Goal: Find specific page/section: Find specific page/section

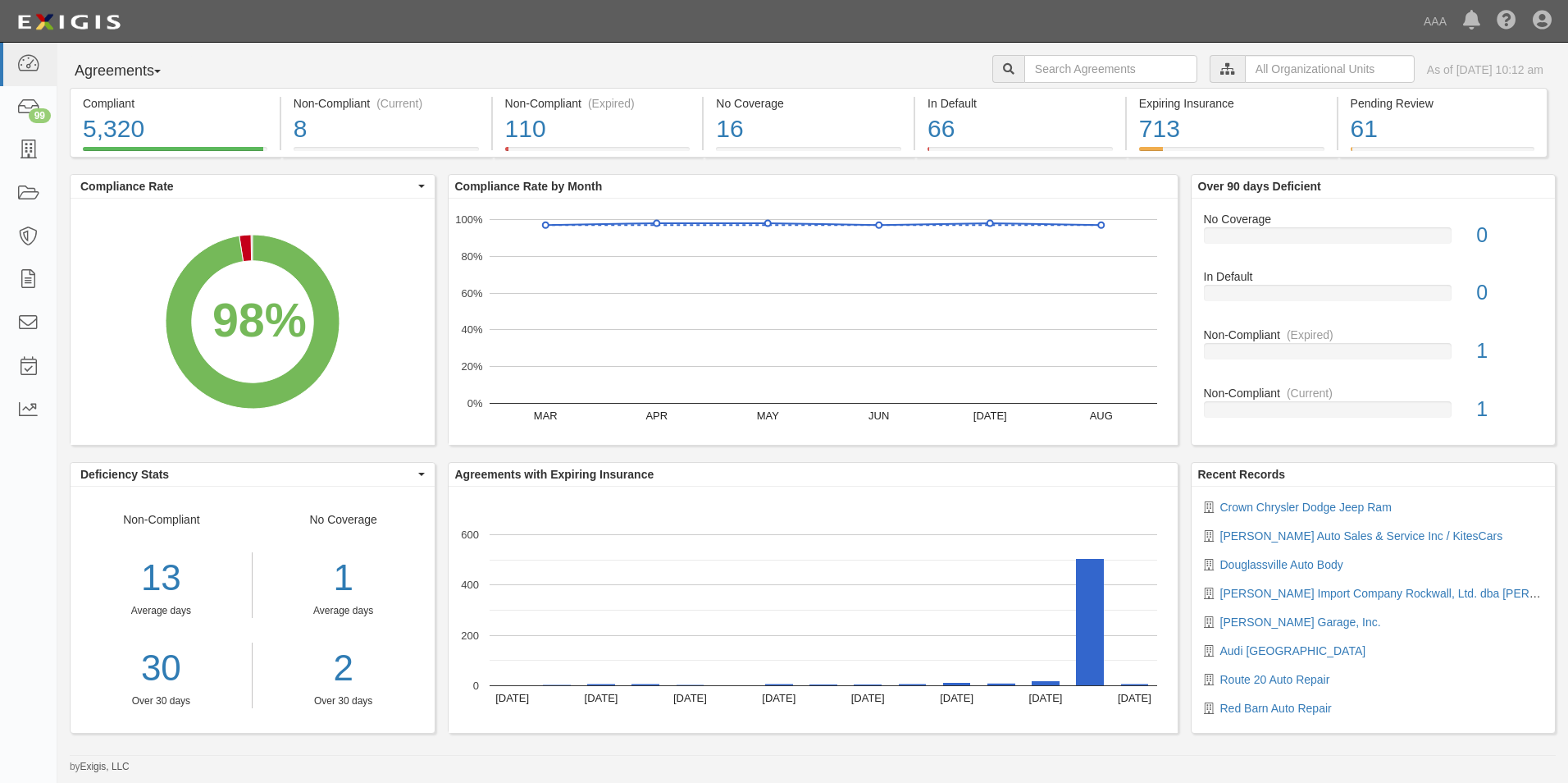
click at [168, 73] on button "Agreements" at bounding box center [131, 72] width 123 height 33
click at [117, 105] on link "Parties" at bounding box center [136, 105] width 130 height 22
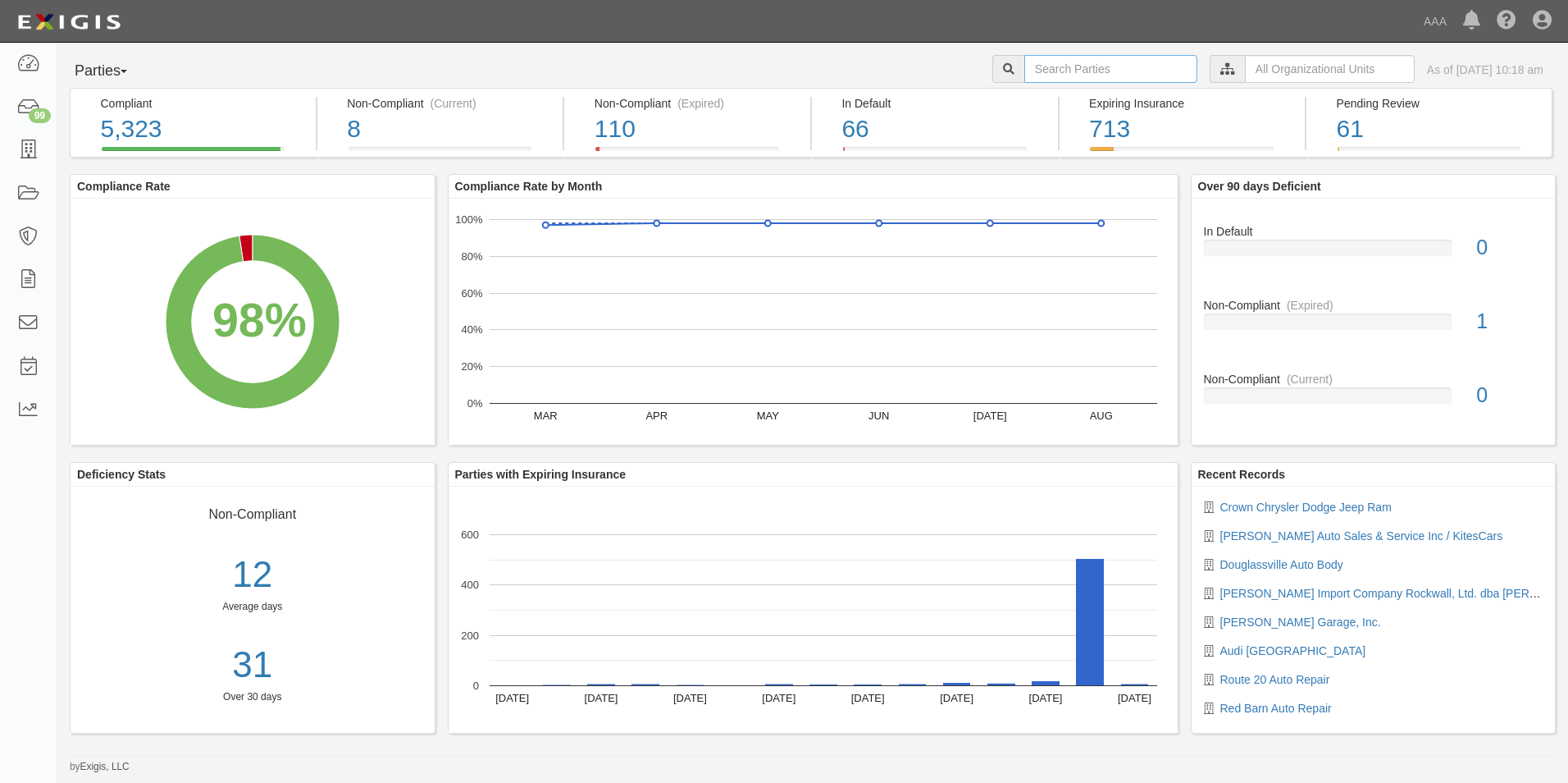
click at [1029, 67] on input "text" at bounding box center [1111, 69] width 173 height 28
type input "22760"
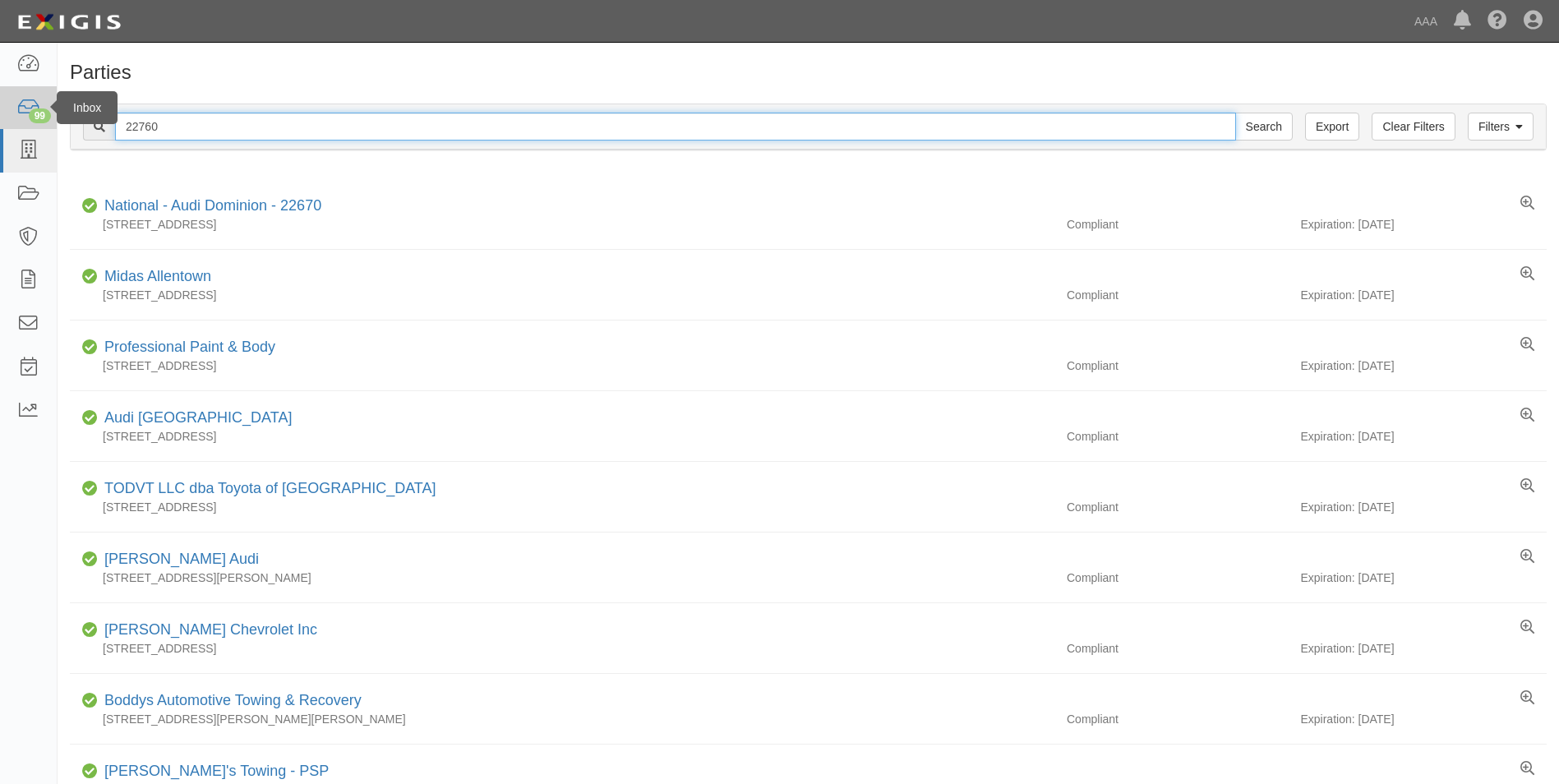
drag, startPoint x: 74, startPoint y: 111, endPoint x: 40, endPoint y: 107, distance: 34.2
type input "22761"
click at [1235, 112] on input "Search" at bounding box center [1264, 126] width 57 height 28
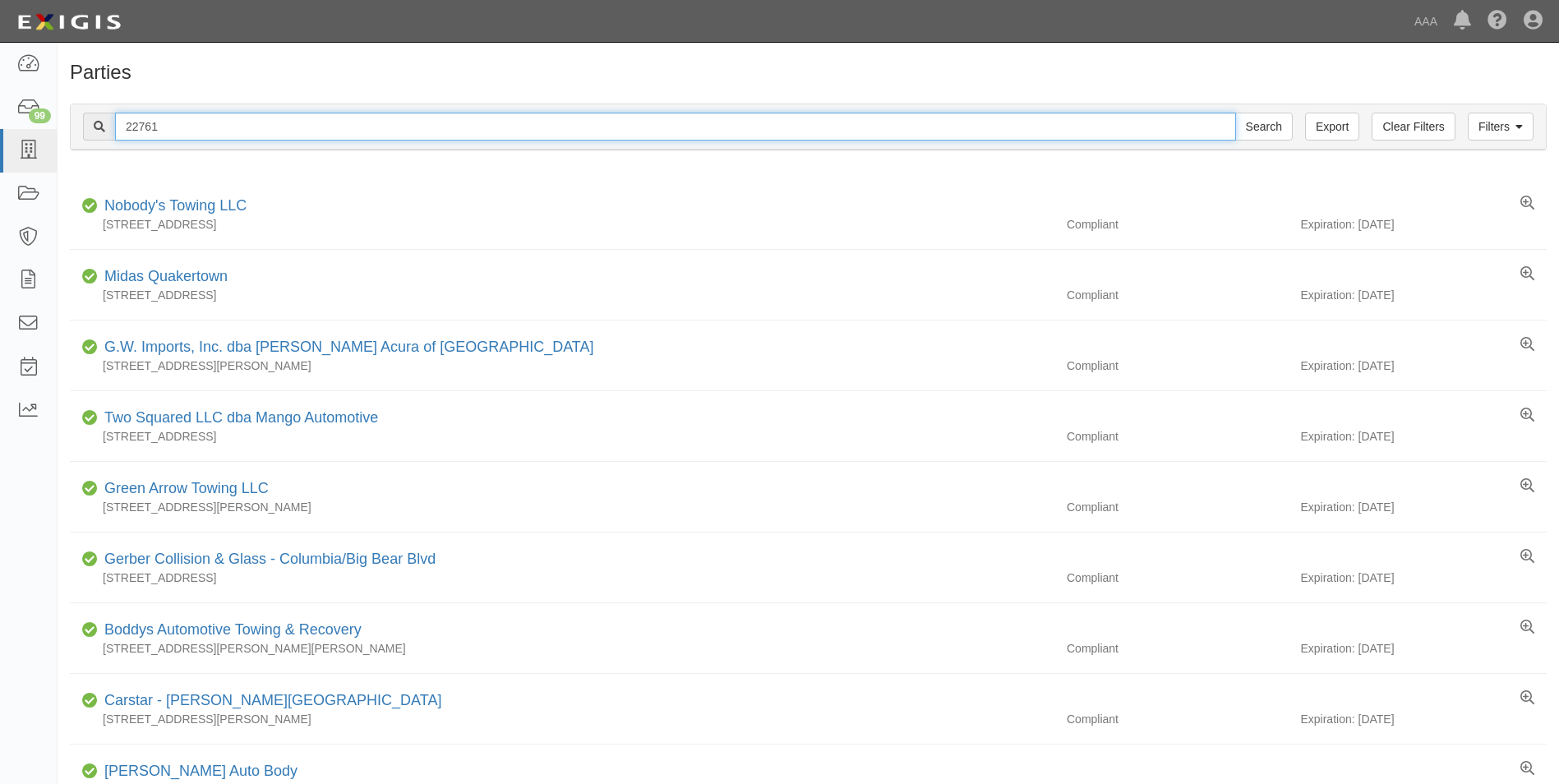
drag, startPoint x: 163, startPoint y: 123, endPoint x: 113, endPoint y: 119, distance: 50.2
click at [114, 119] on div "22761 Search" at bounding box center [687, 126] width 1209 height 28
type input "10474"
click at [1235, 112] on input "Search" at bounding box center [1264, 126] width 57 height 28
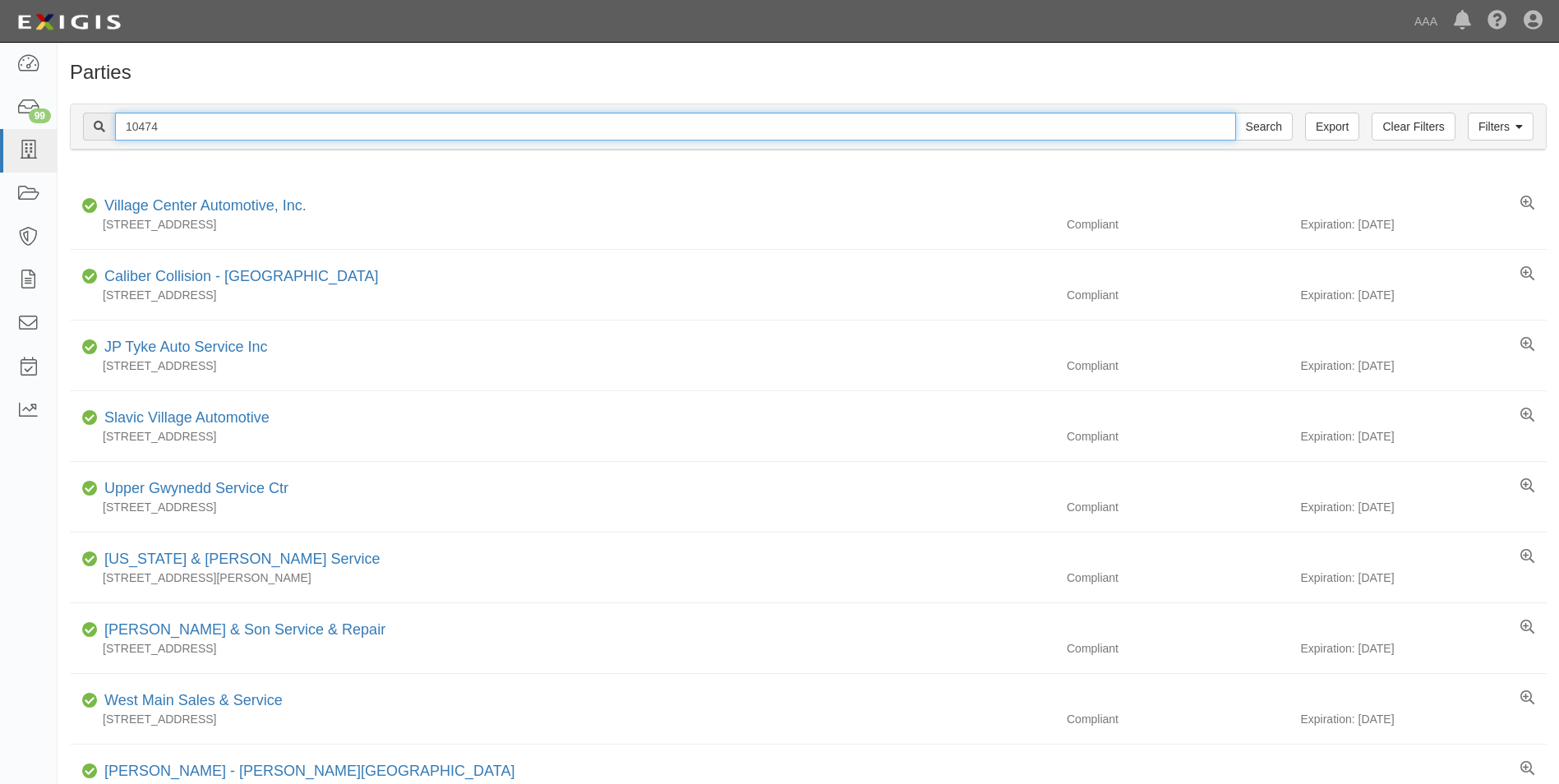
drag, startPoint x: 187, startPoint y: 124, endPoint x: 121, endPoint y: 123, distance: 66.0
click at [121, 123] on input "10474" at bounding box center [675, 126] width 1121 height 28
type input "10315"
click at [1235, 112] on input "Search" at bounding box center [1264, 126] width 57 height 28
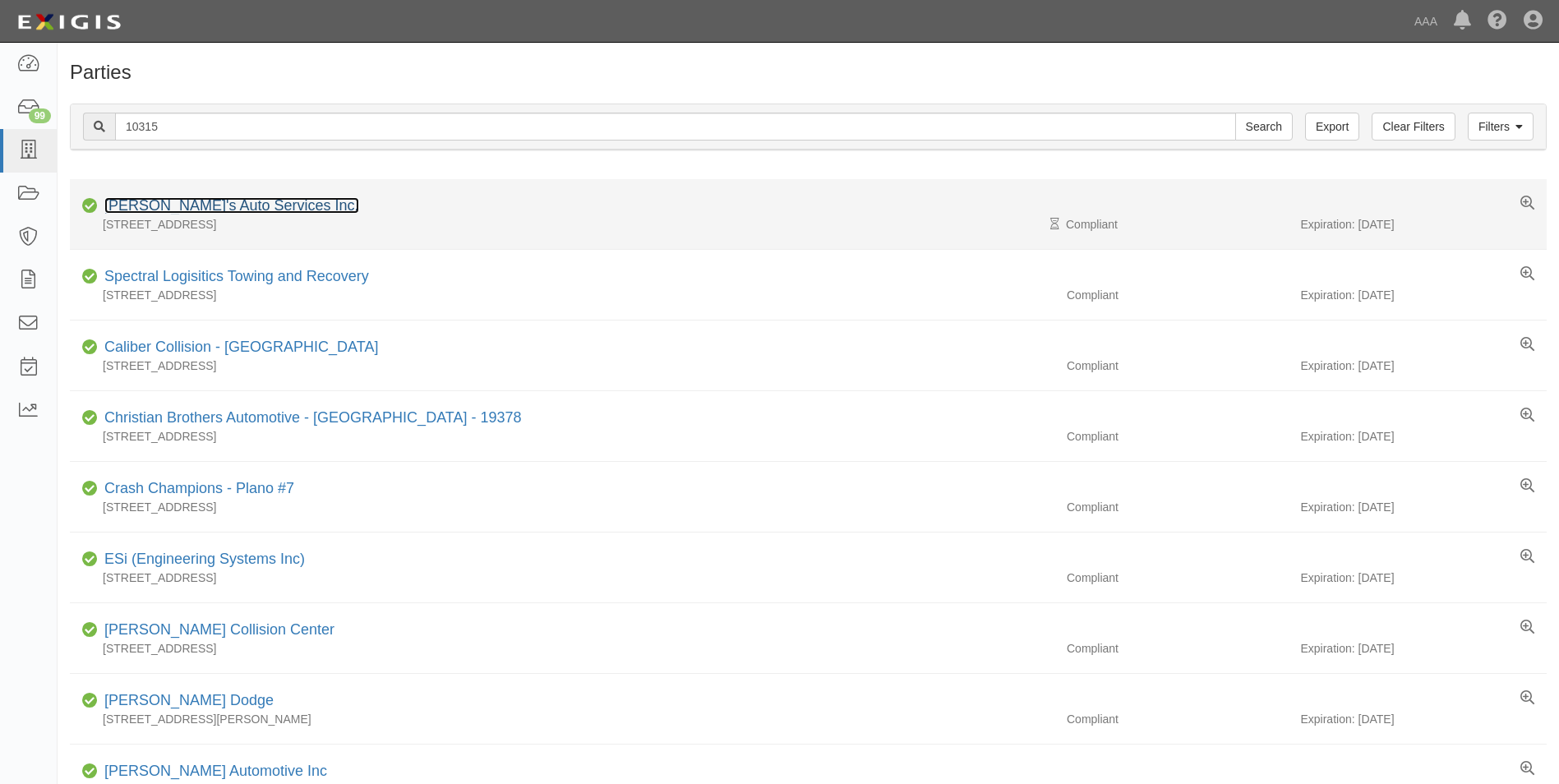
click at [162, 204] on link "Lenny's Auto Services Inc." at bounding box center [232, 205] width 254 height 16
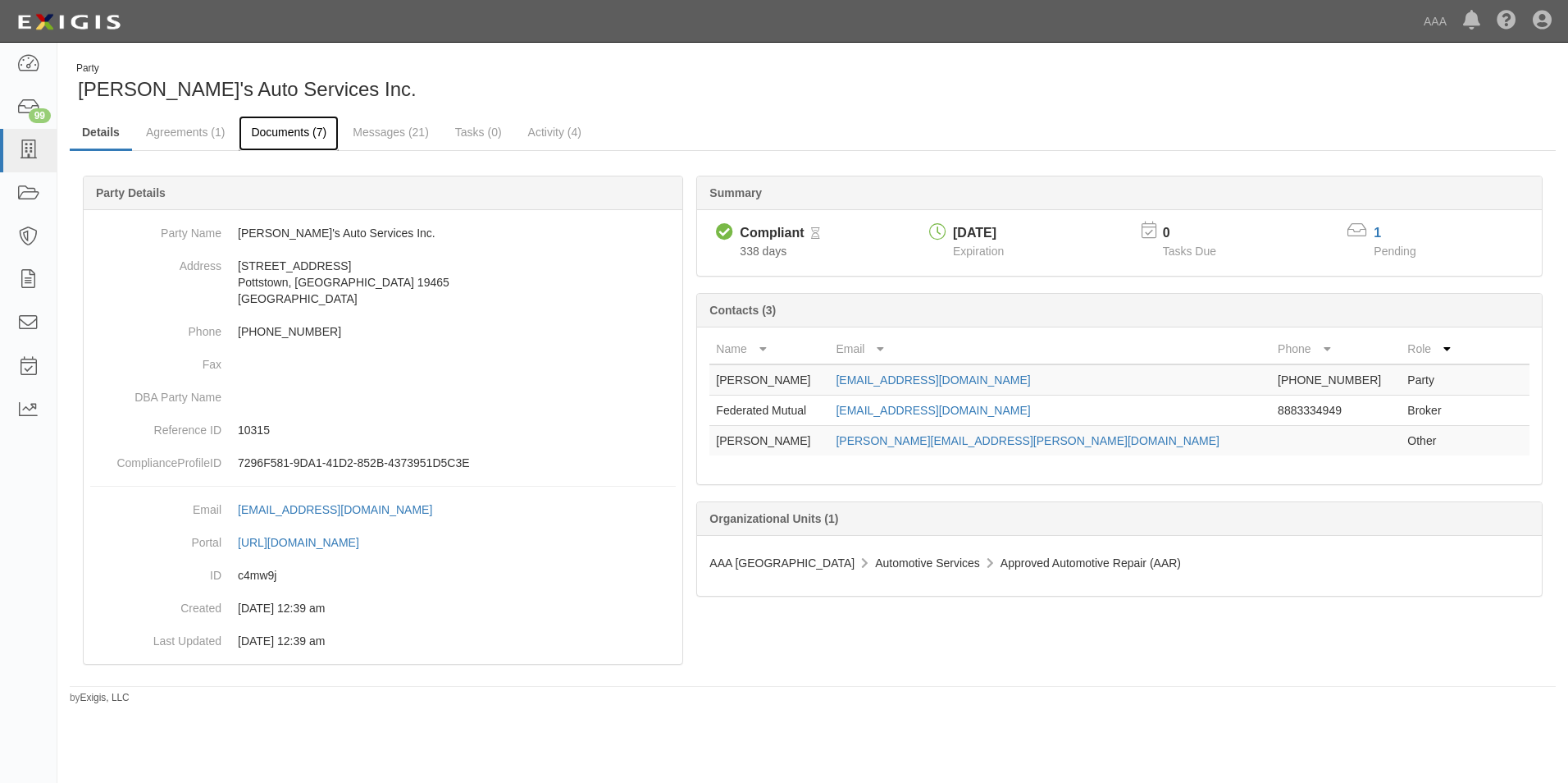
click at [288, 131] on link "Documents (7)" at bounding box center [289, 133] width 100 height 35
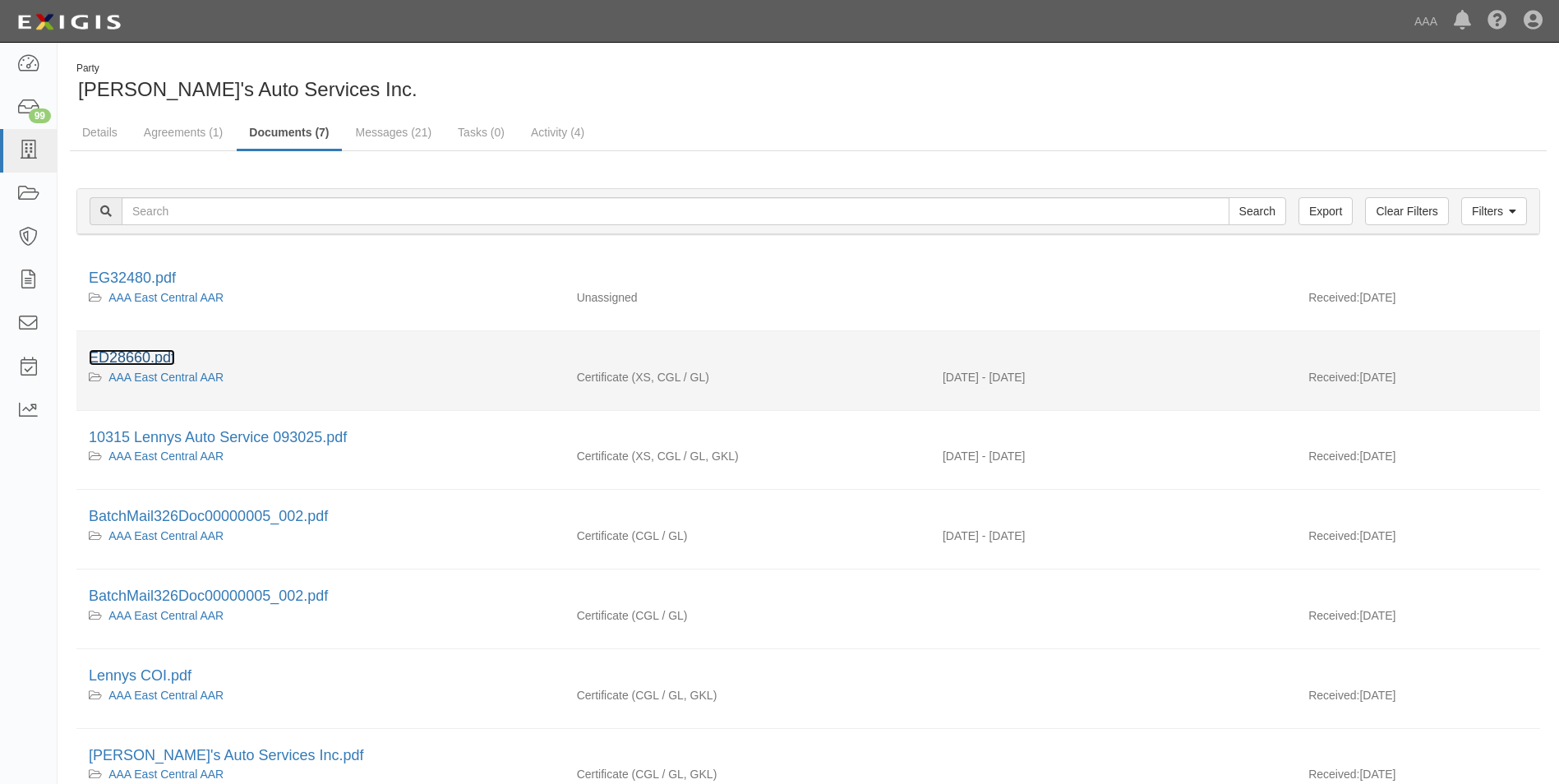
click at [118, 357] on link "ED28660.pdf" at bounding box center [132, 357] width 87 height 16
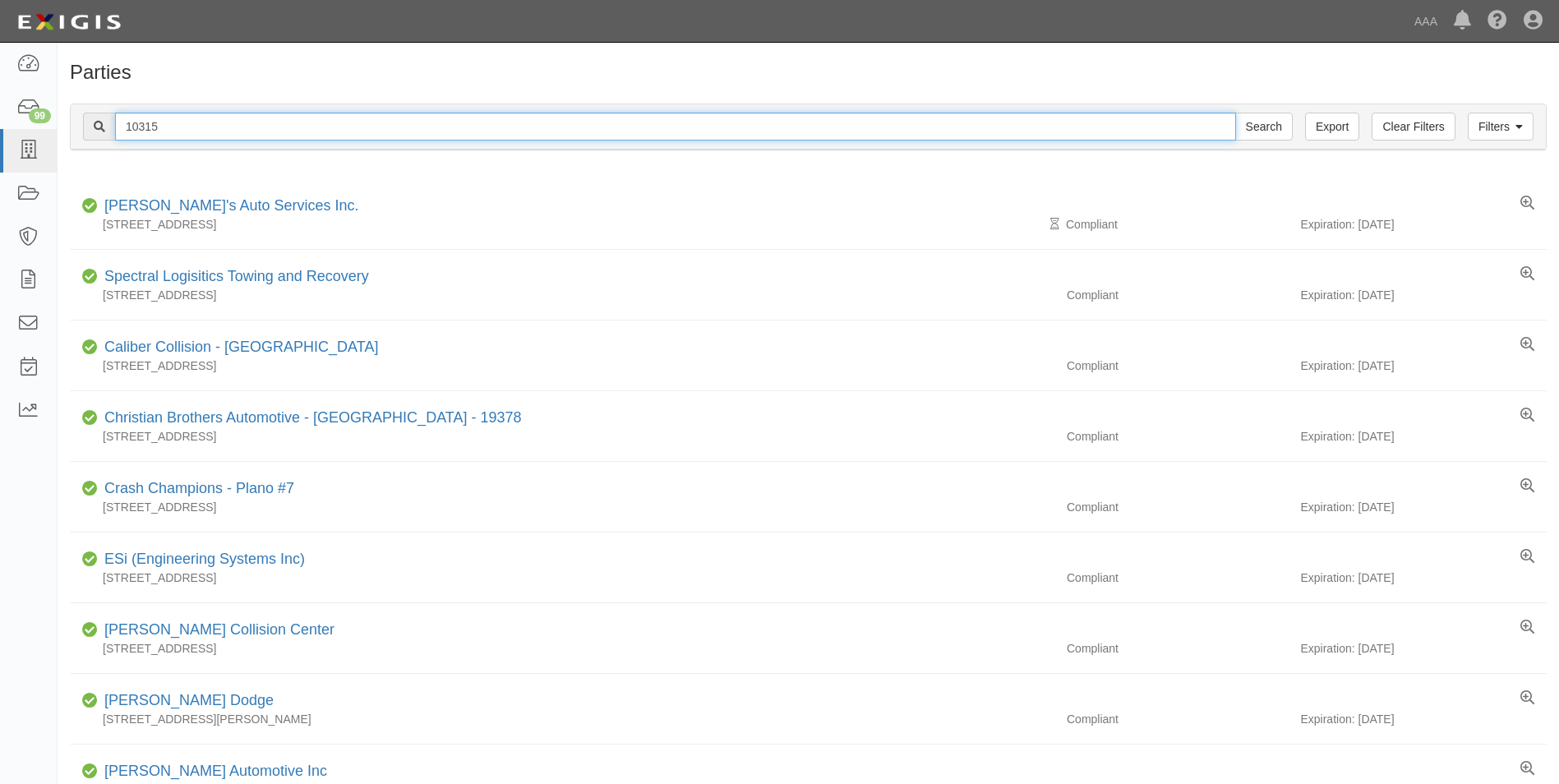
drag, startPoint x: 169, startPoint y: 116, endPoint x: 87, endPoint y: 112, distance: 82.1
click at [87, 112] on div "10315 Search" at bounding box center [687, 126] width 1209 height 28
type input "10290"
click at [1235, 112] on input "Search" at bounding box center [1264, 126] width 57 height 28
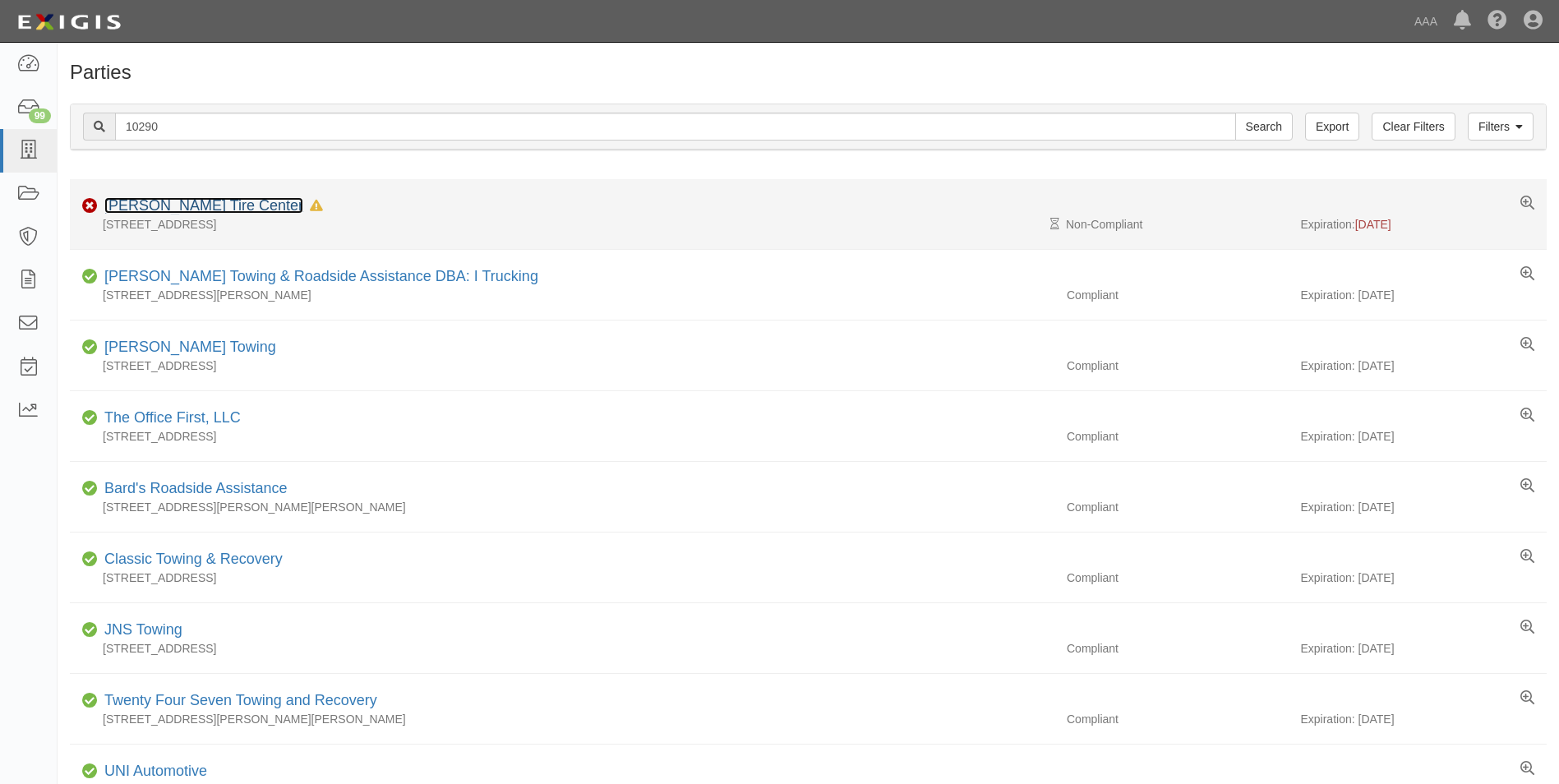
click at [215, 202] on link "[PERSON_NAME] Tire Center" at bounding box center [204, 205] width 199 height 16
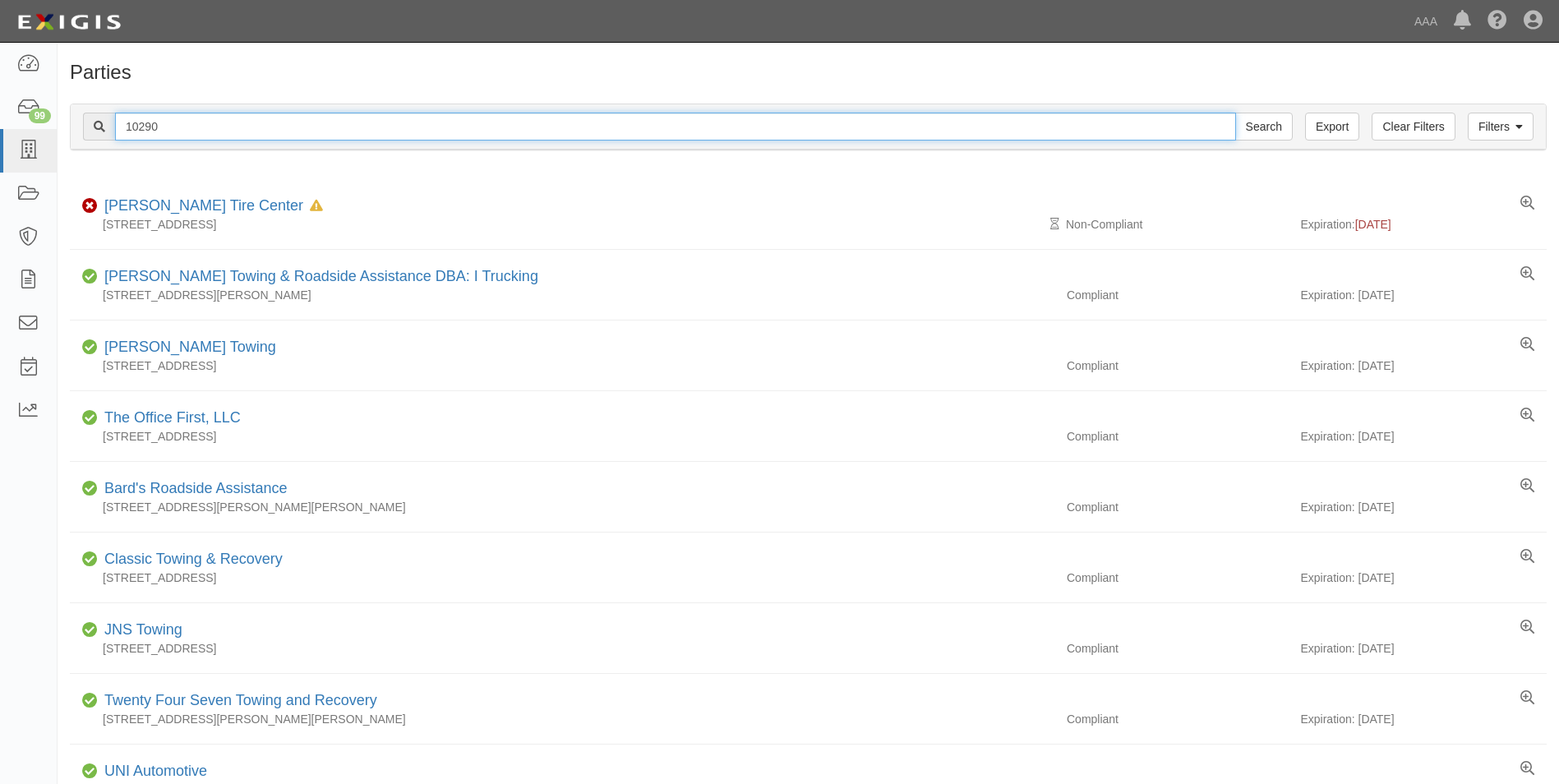
drag, startPoint x: 170, startPoint y: 124, endPoint x: 99, endPoint y: 120, distance: 71.1
click at [99, 120] on div "10290 Search" at bounding box center [687, 126] width 1209 height 28
type input "25077"
click at [1235, 112] on input "Search" at bounding box center [1264, 126] width 57 height 28
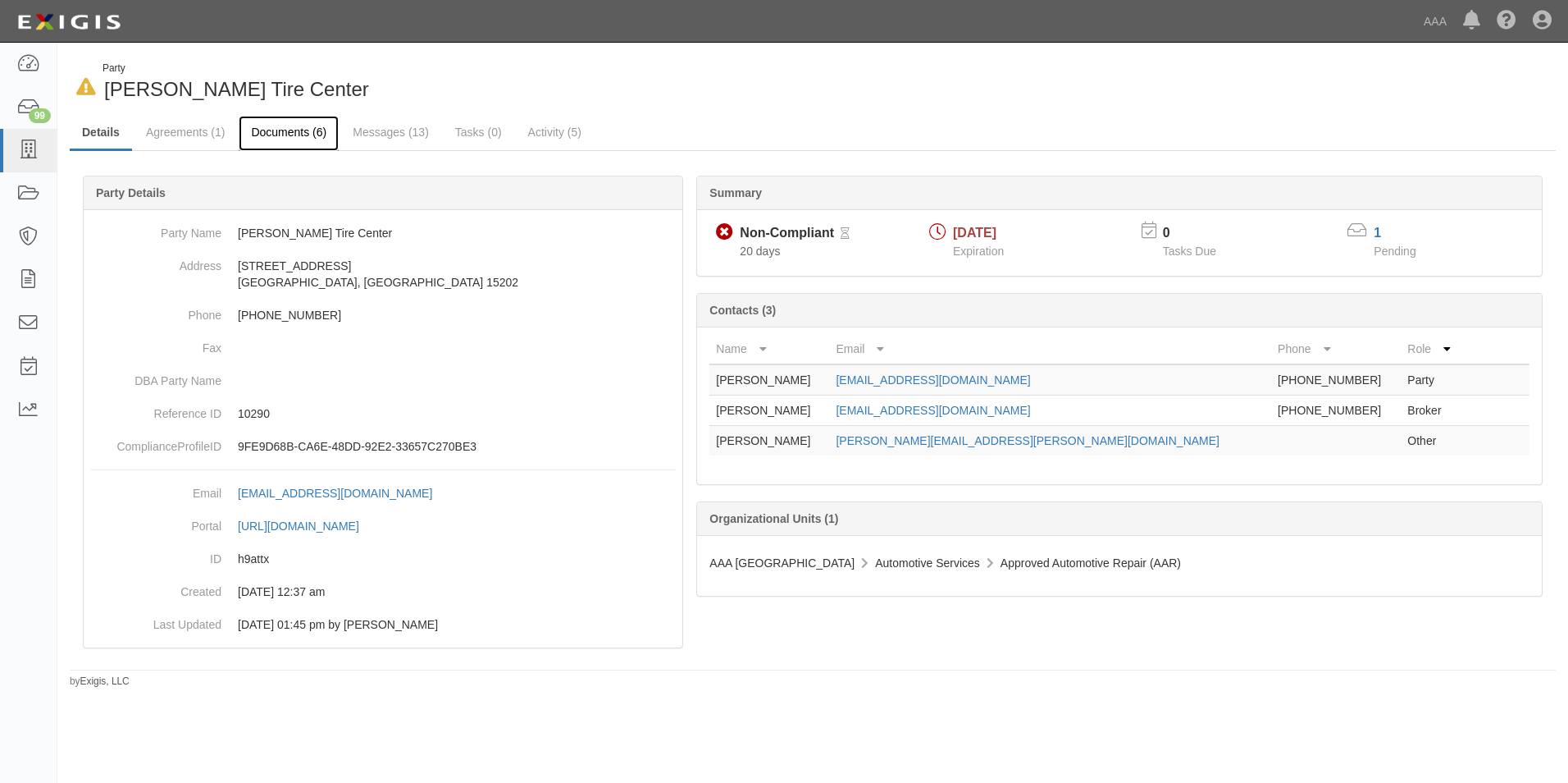
click at [293, 129] on link "Documents (6)" at bounding box center [289, 133] width 100 height 35
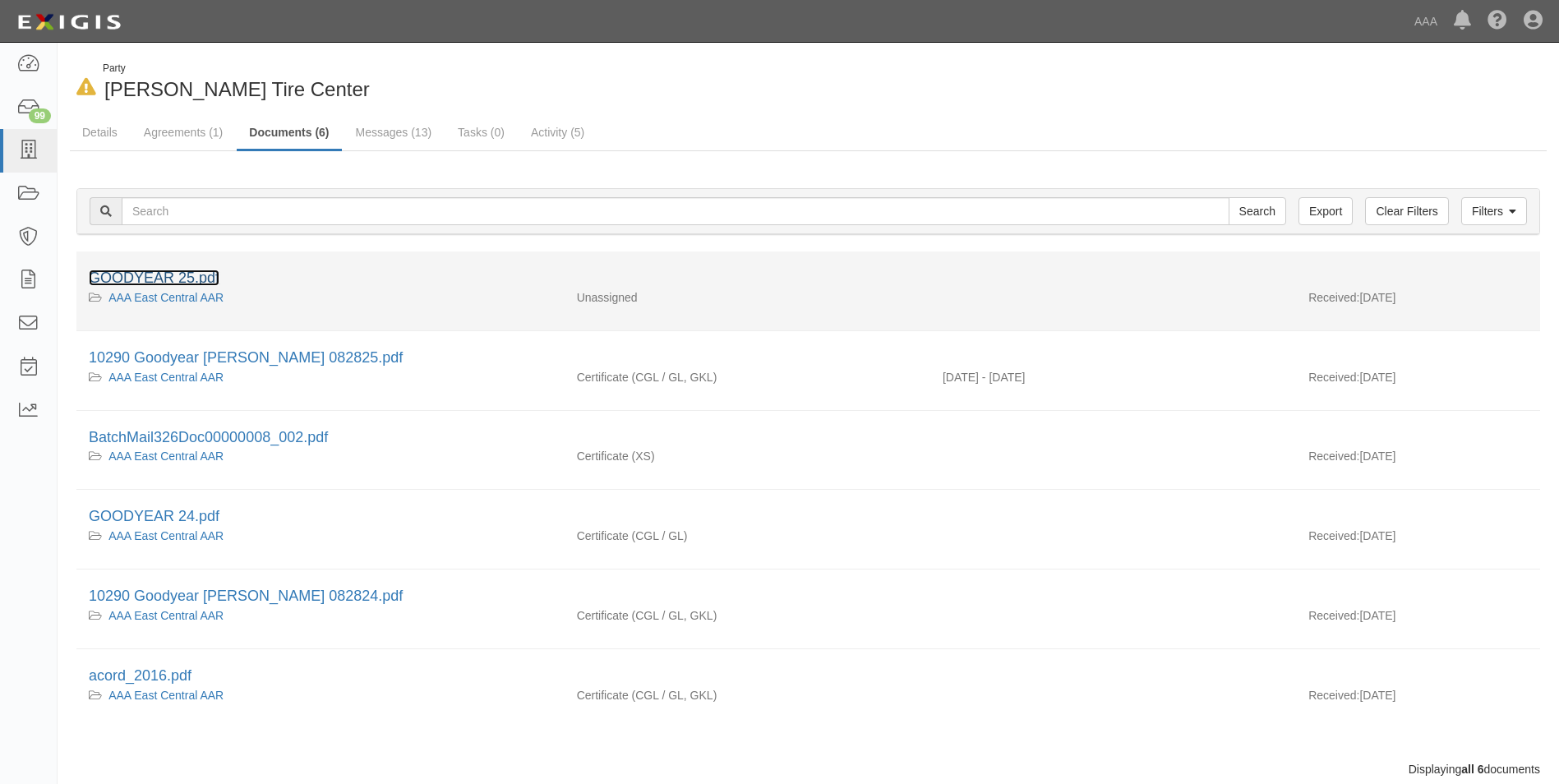
click at [113, 275] on link "GOODYEAR 25.pdf" at bounding box center [154, 277] width 131 height 16
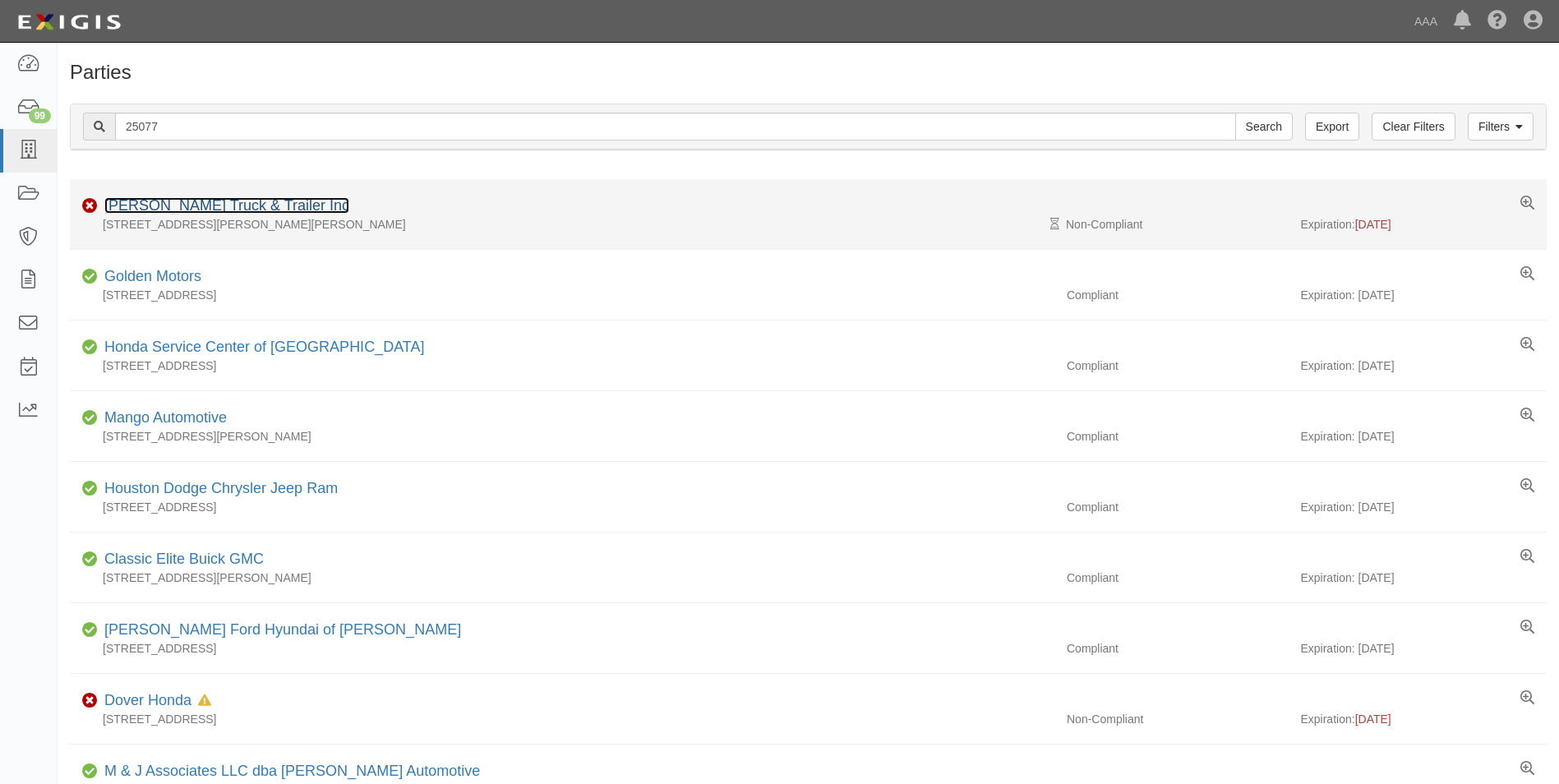
click at [147, 201] on link "[PERSON_NAME] Truck & Trailer Inc" at bounding box center [227, 205] width 245 height 16
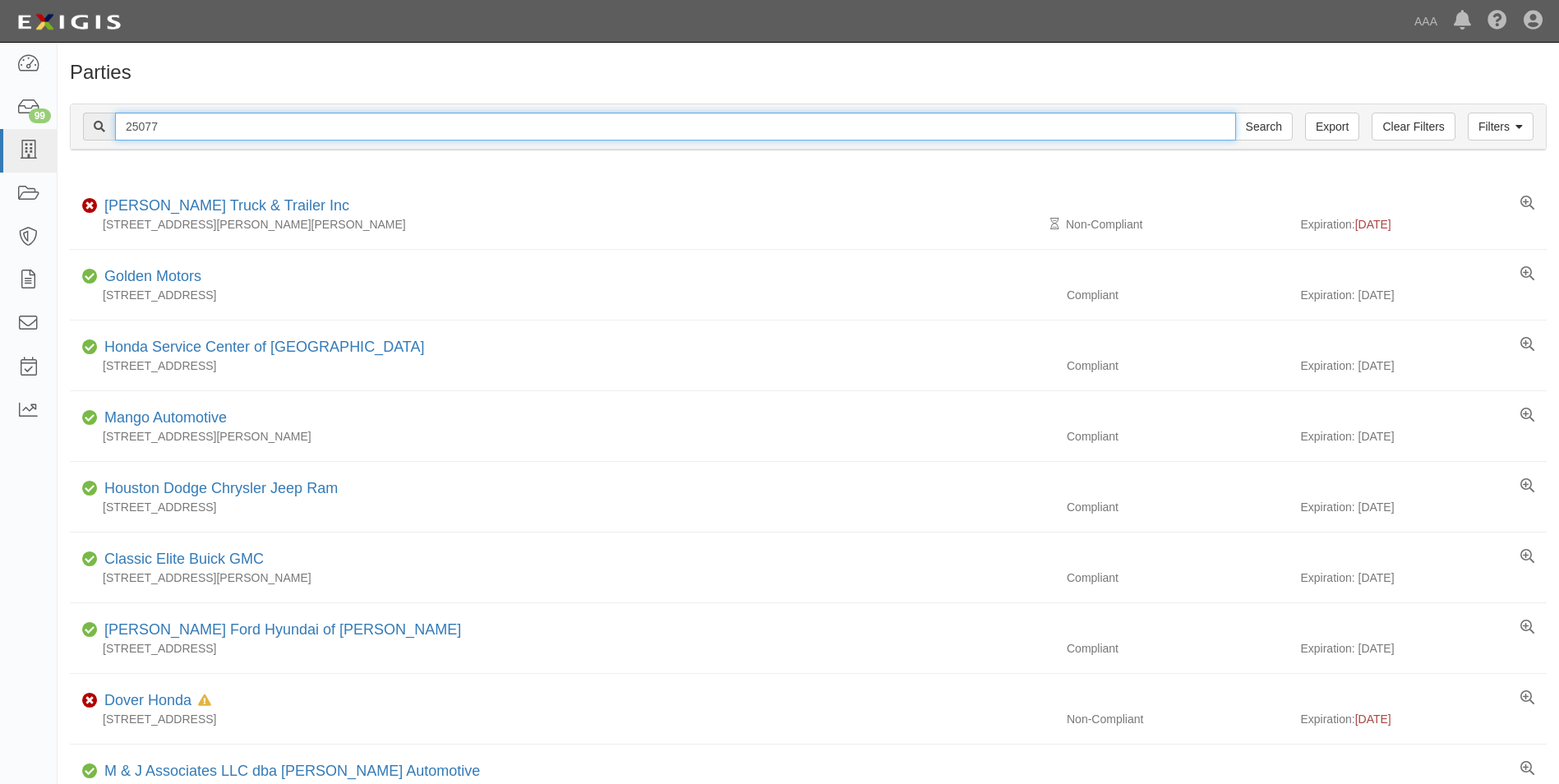
drag, startPoint x: 171, startPoint y: 121, endPoint x: 84, endPoint y: 117, distance: 87.1
click at [84, 117] on div "25077 Search" at bounding box center [687, 126] width 1209 height 28
type input "24917"
click at [1235, 112] on input "Search" at bounding box center [1264, 126] width 57 height 28
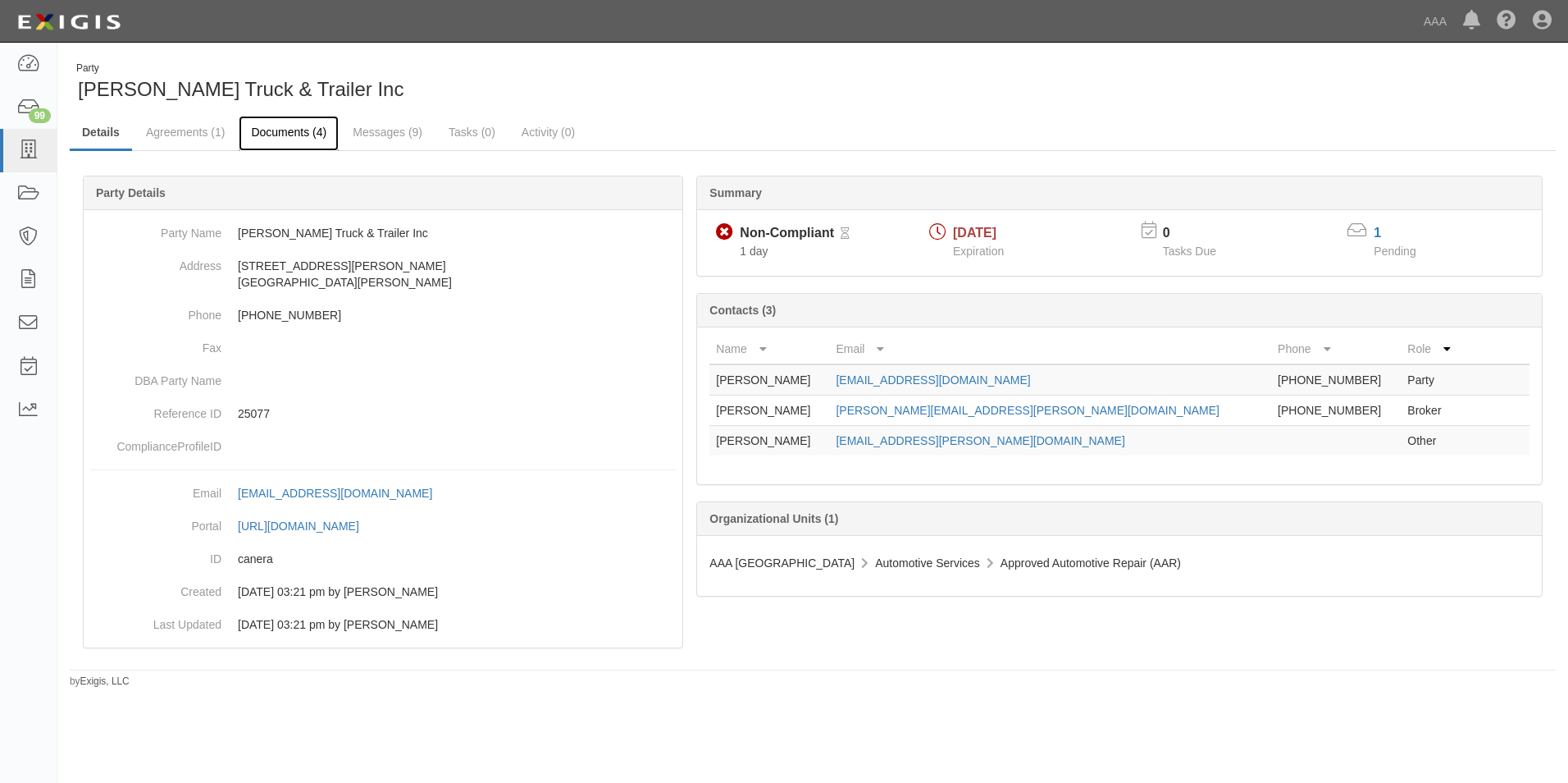
click at [293, 130] on link "Documents (4)" at bounding box center [289, 133] width 100 height 35
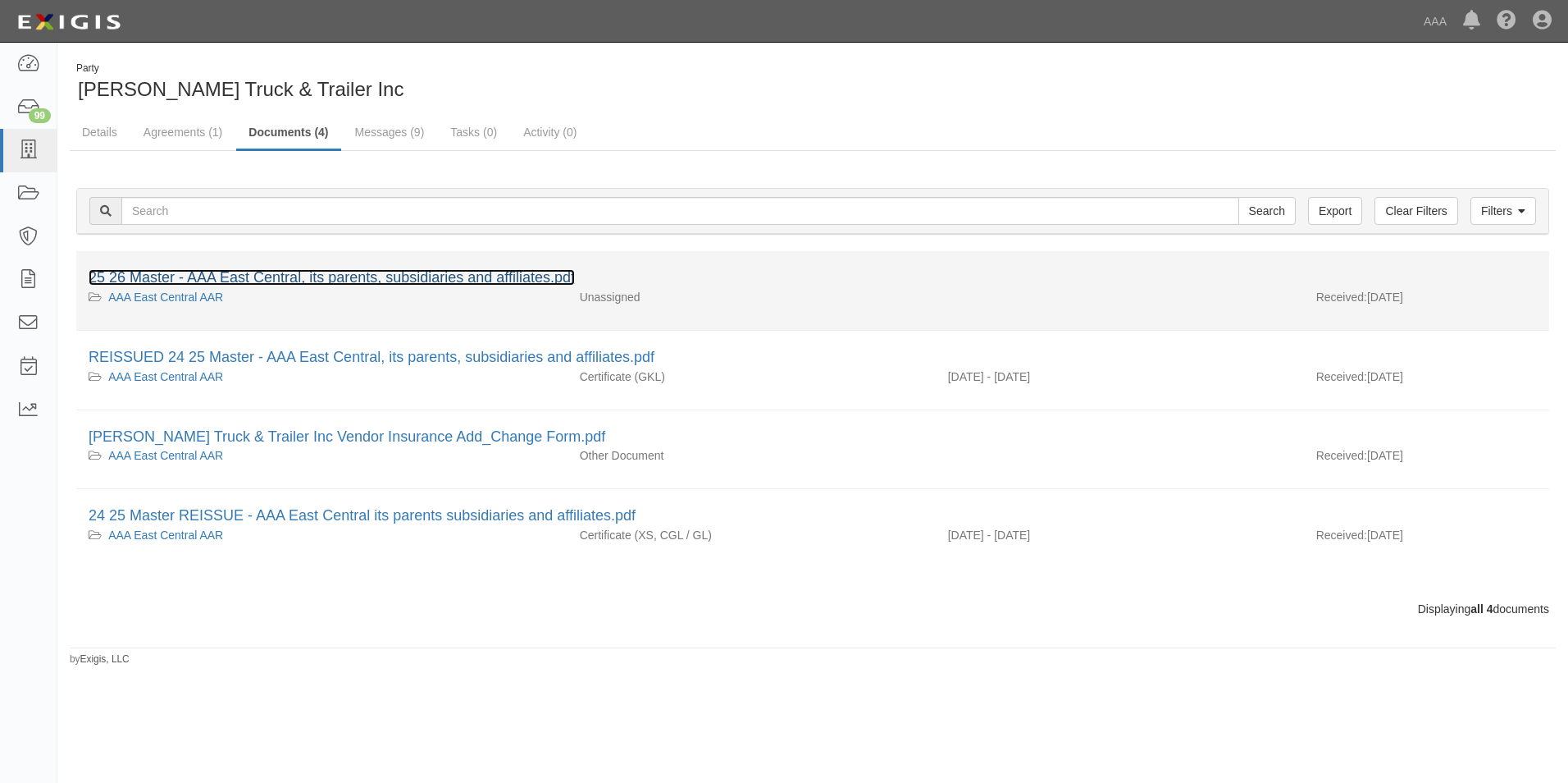
click at [143, 278] on link "25 26 Master - AAA East Central, its parents, subsidiaries and affiliates.pdf" at bounding box center [332, 277] width 486 height 16
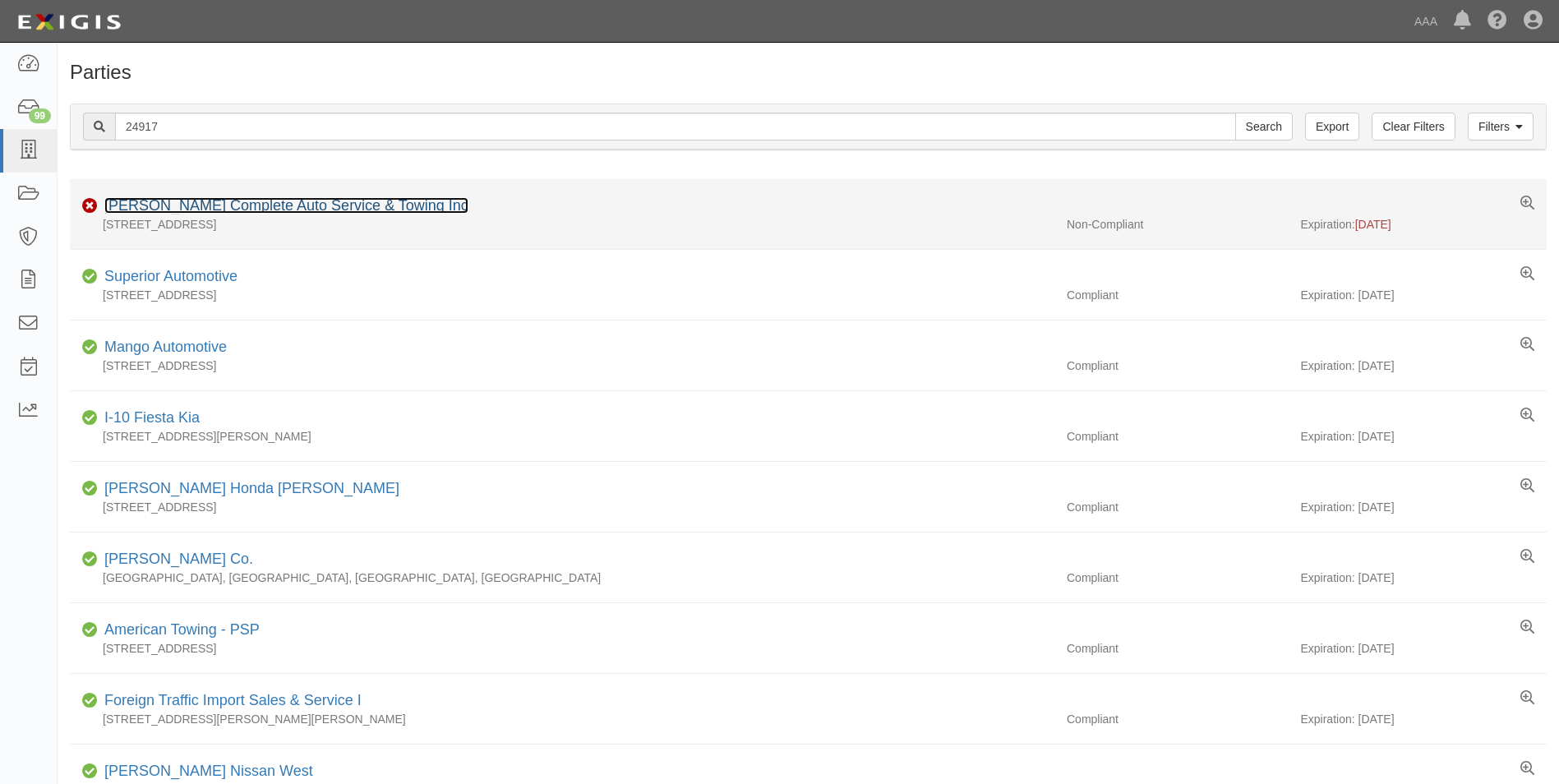
click at [158, 202] on link "[PERSON_NAME] Complete Auto Service & Towing Inc" at bounding box center [287, 205] width 364 height 16
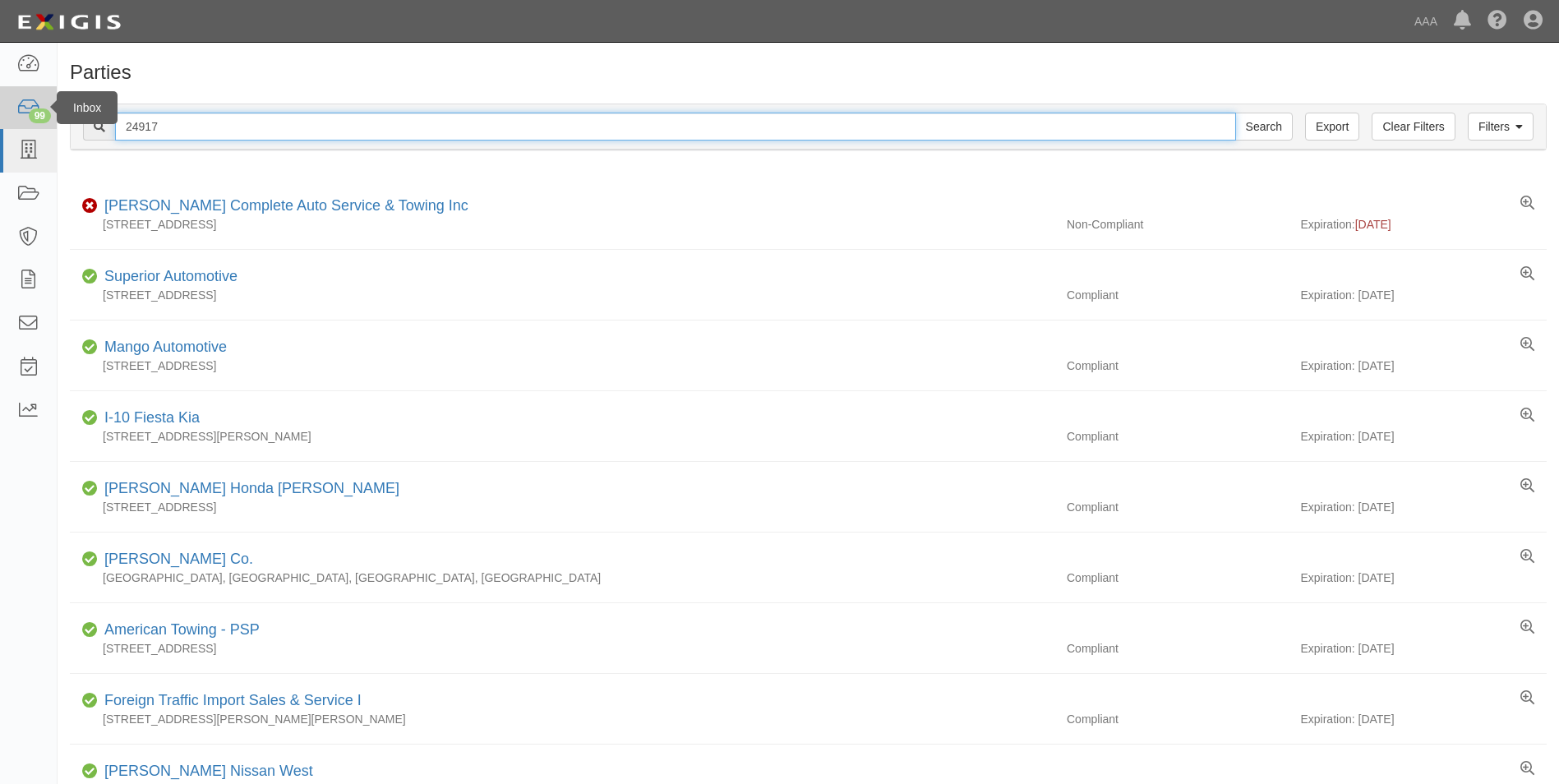
drag, startPoint x: 176, startPoint y: 127, endPoint x: 15, endPoint y: 107, distance: 162.2
type input "20864"
click at [1235, 112] on input "Search" at bounding box center [1264, 126] width 57 height 28
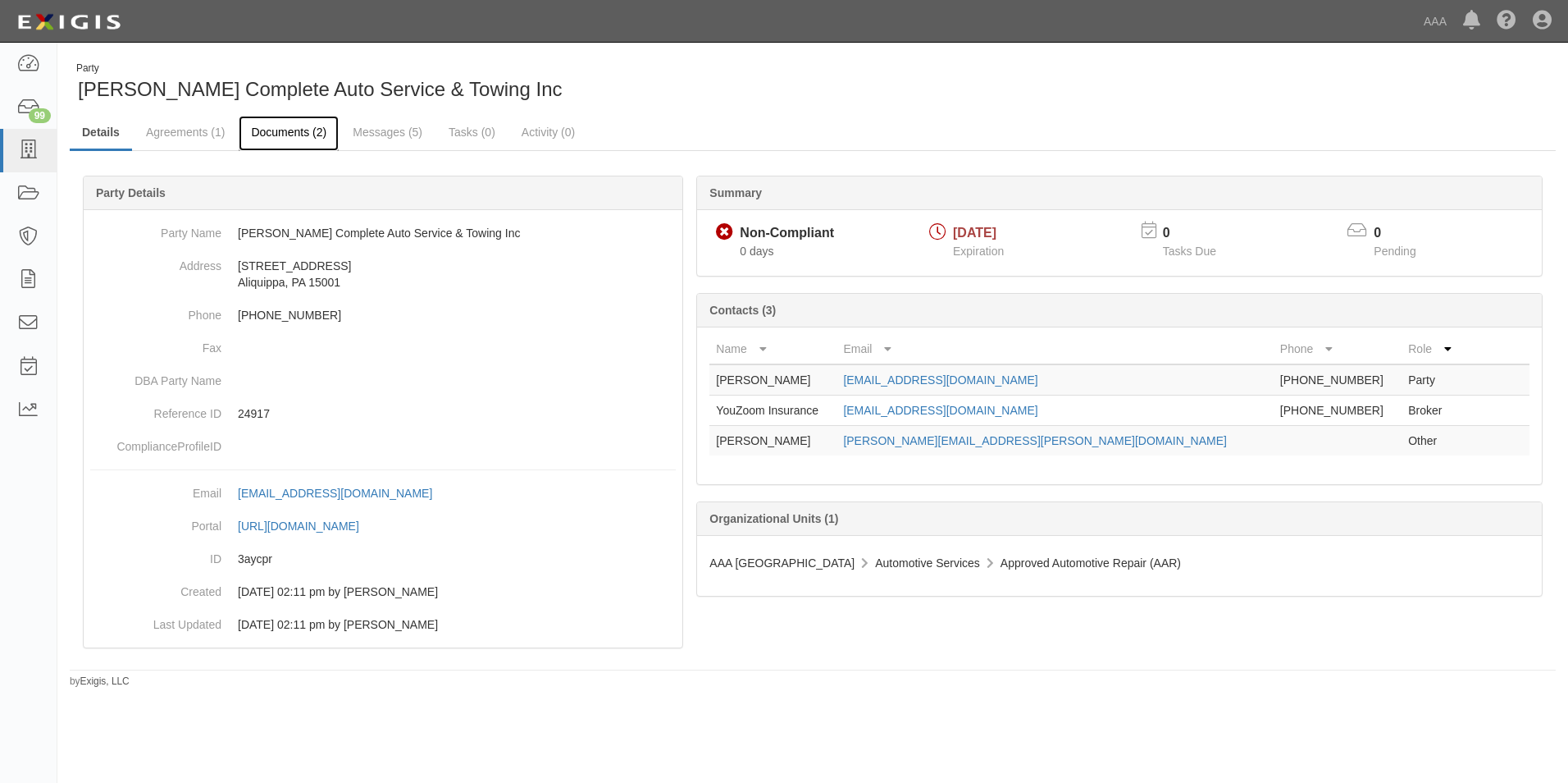
click at [276, 135] on link "Documents (2)" at bounding box center [289, 133] width 100 height 35
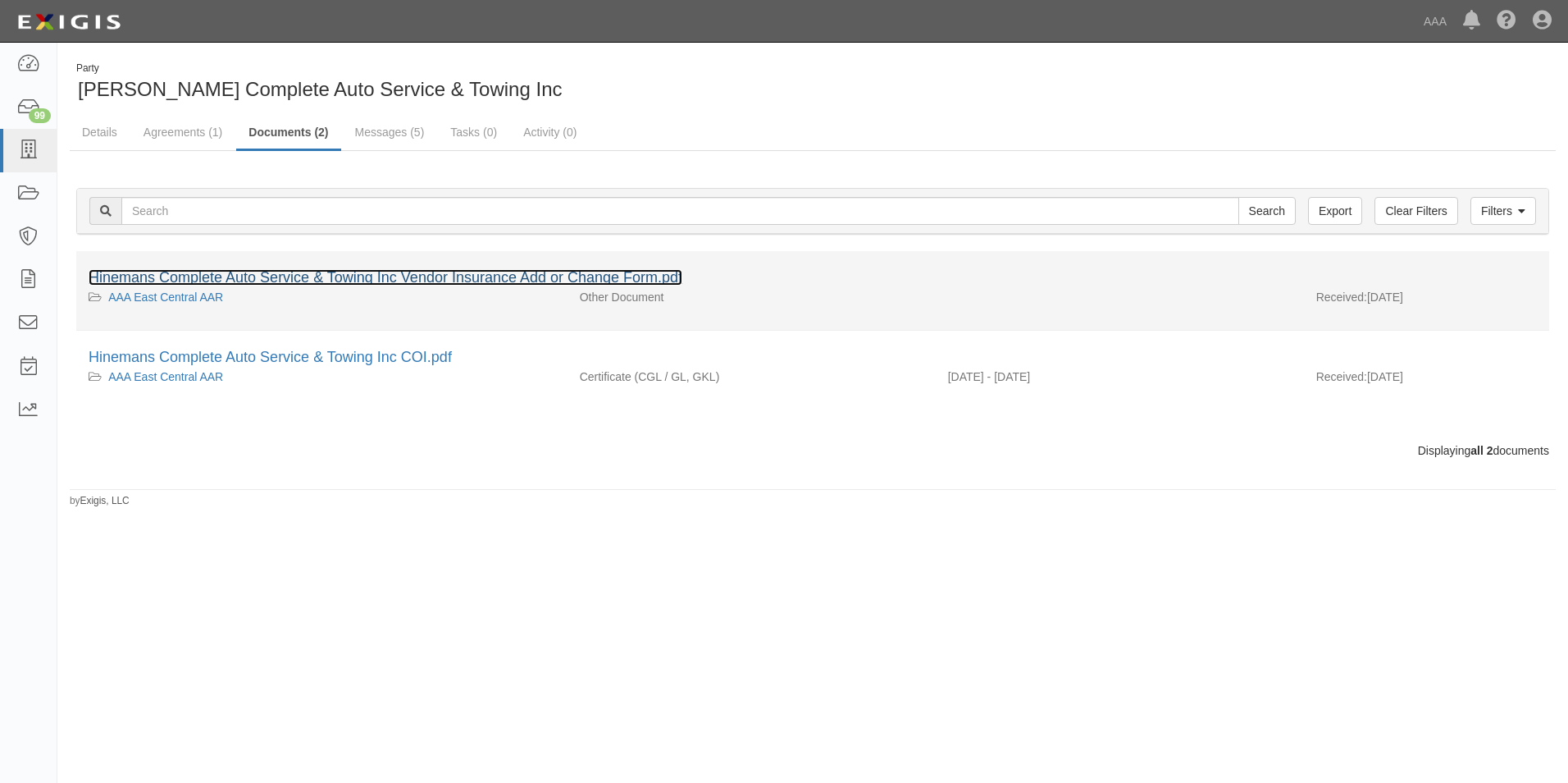
click at [230, 271] on link "Hinemans Complete Auto Service & Towing Inc Vendor Insurance Add or Change Form…" at bounding box center [385, 277] width 594 height 16
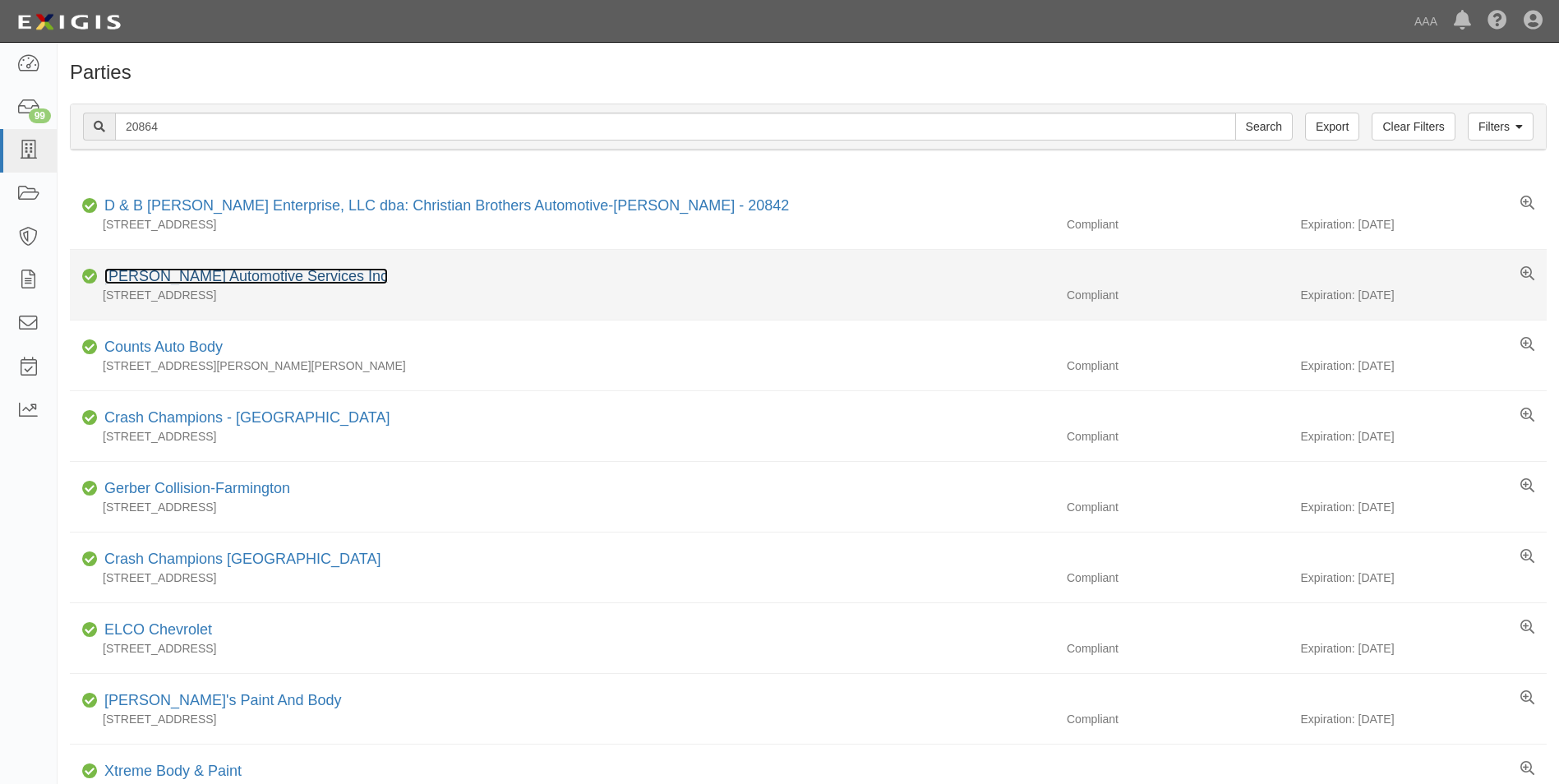
click at [168, 279] on link "[PERSON_NAME] Automotive Services Inc" at bounding box center [246, 275] width 283 height 16
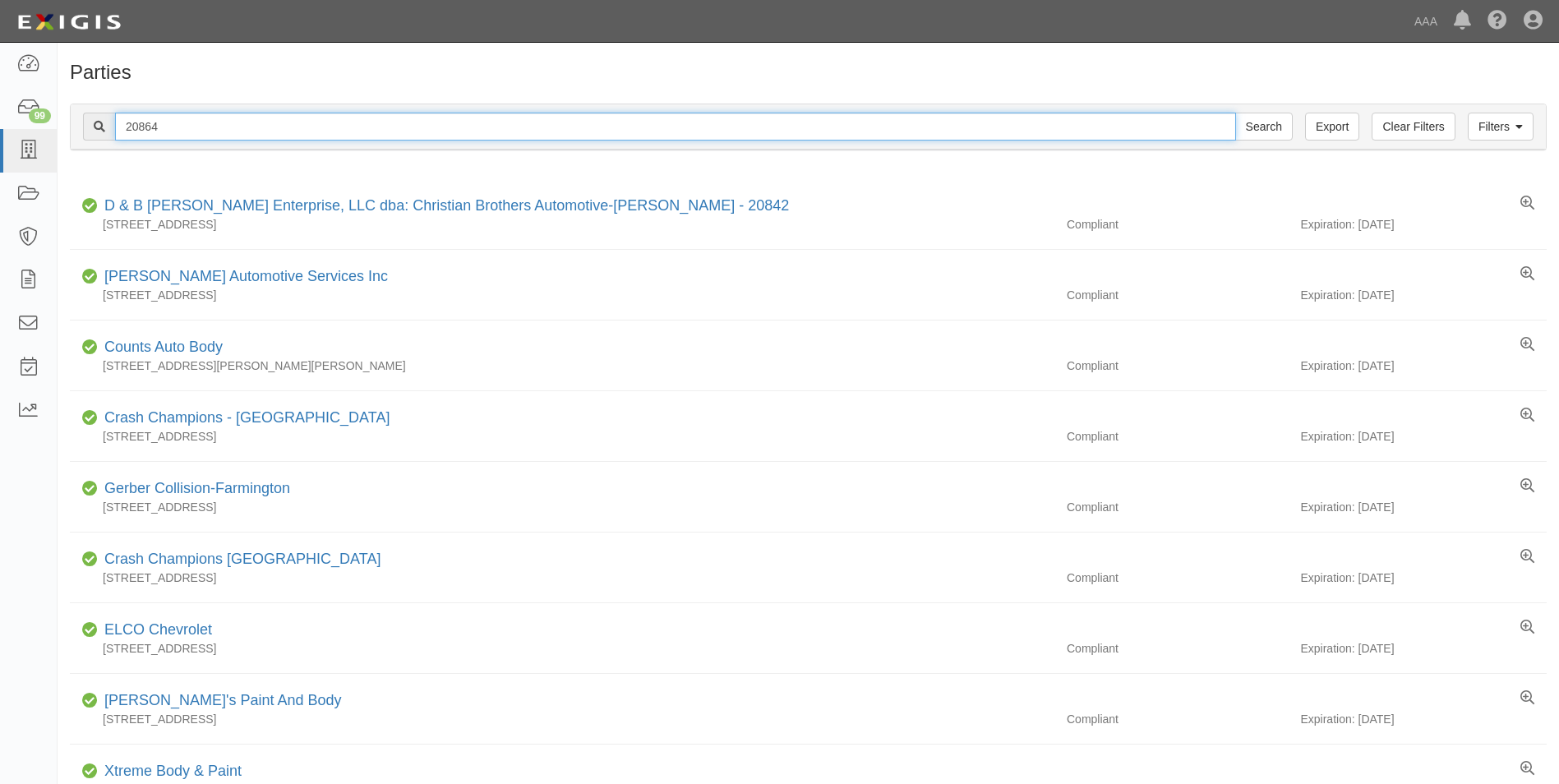
drag, startPoint x: 166, startPoint y: 125, endPoint x: 93, endPoint y: 125, distance: 73.0
click at [93, 125] on div "20864 Search" at bounding box center [687, 126] width 1209 height 28
type input "10381"
click at [1235, 112] on input "Search" at bounding box center [1264, 126] width 57 height 28
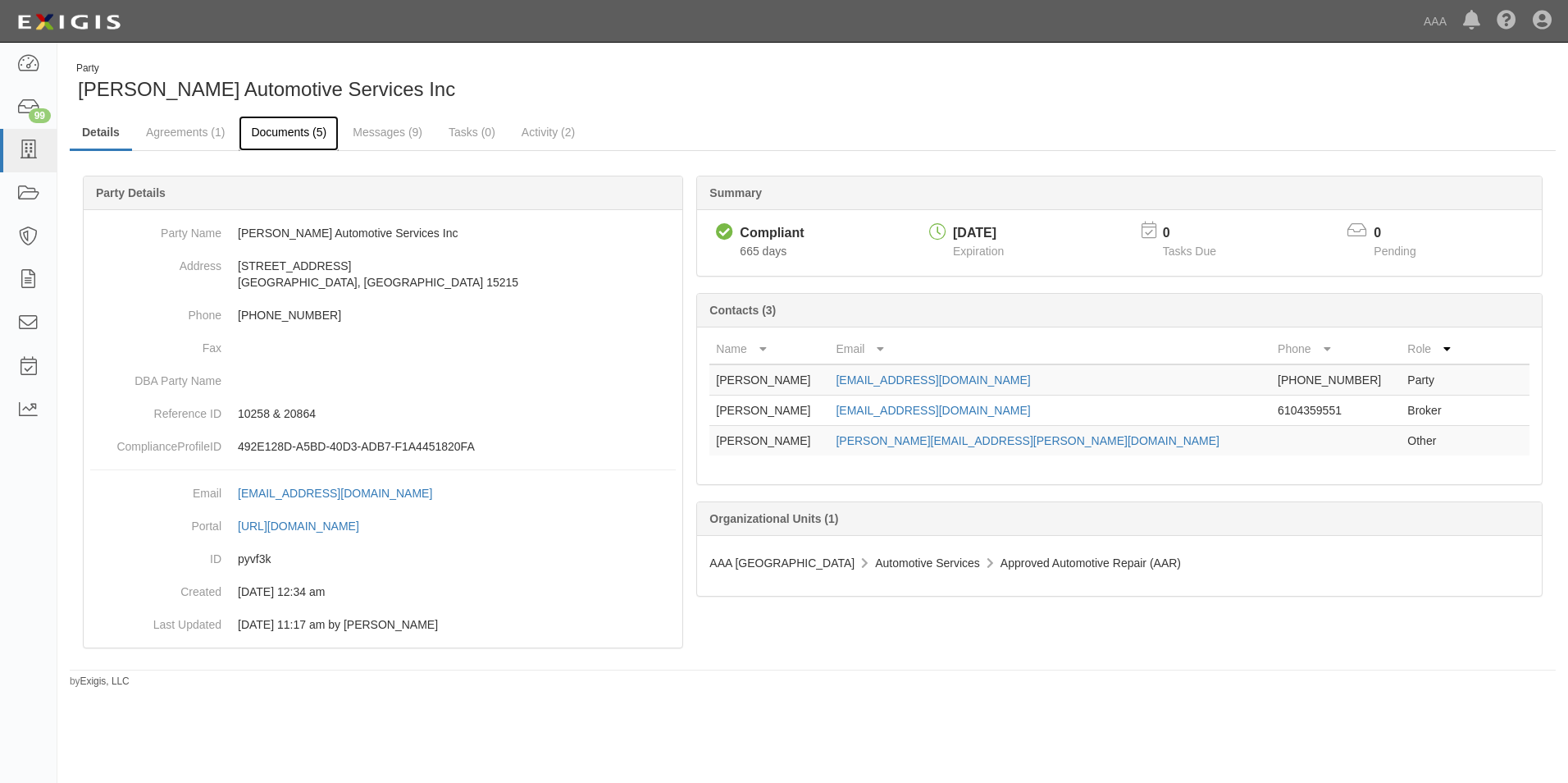
click at [299, 129] on link "Documents (5)" at bounding box center [289, 133] width 100 height 35
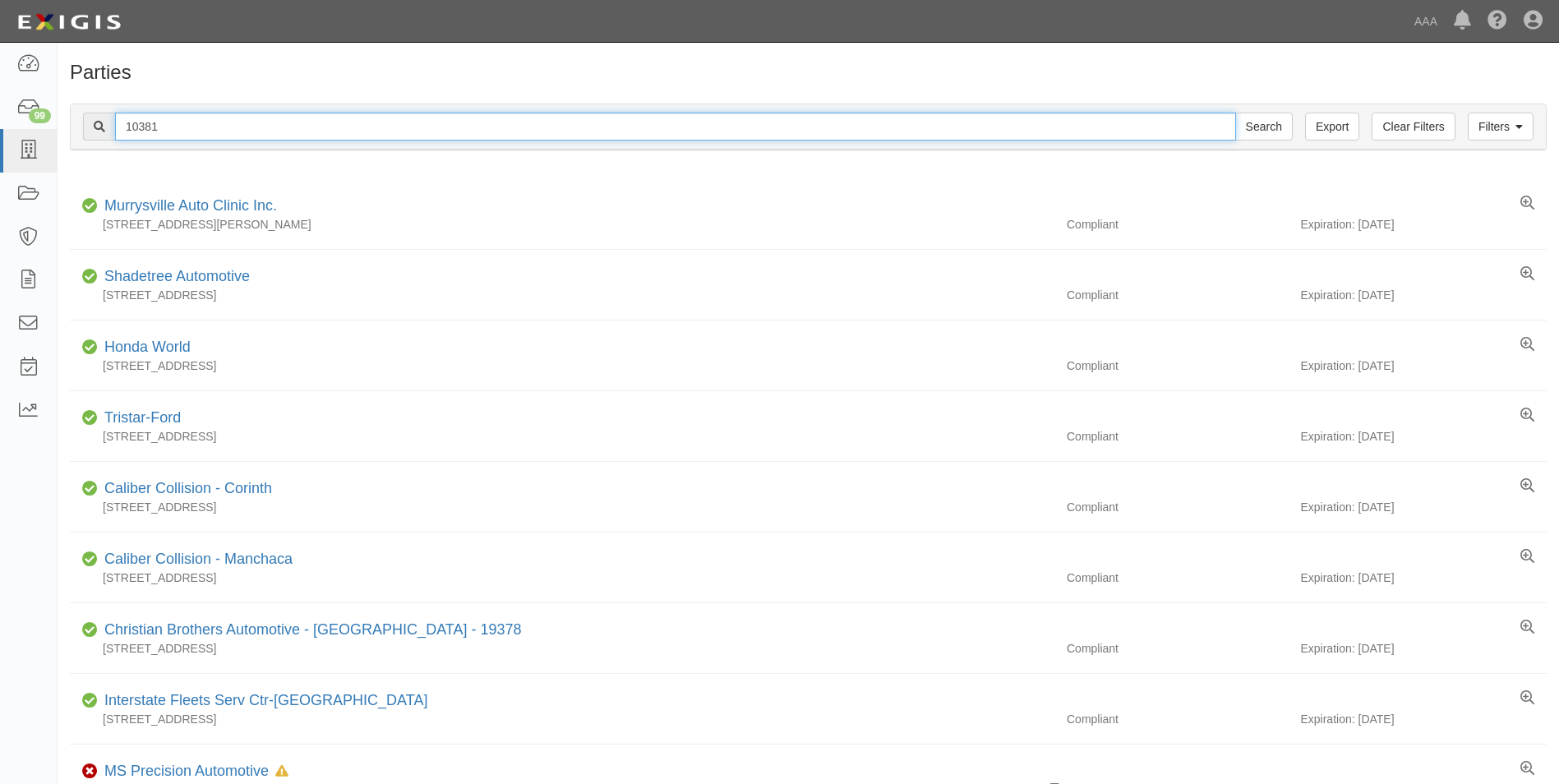
drag, startPoint x: 125, startPoint y: 121, endPoint x: 60, endPoint y: 116, distance: 65.2
click at [60, 116] on div "Filters Clear Filters Export 10381 Search Filters Compliance Status Compliant N…" at bounding box center [808, 128] width 1501 height 75
type input "10150"
click at [1235, 112] on input "Search" at bounding box center [1264, 126] width 57 height 28
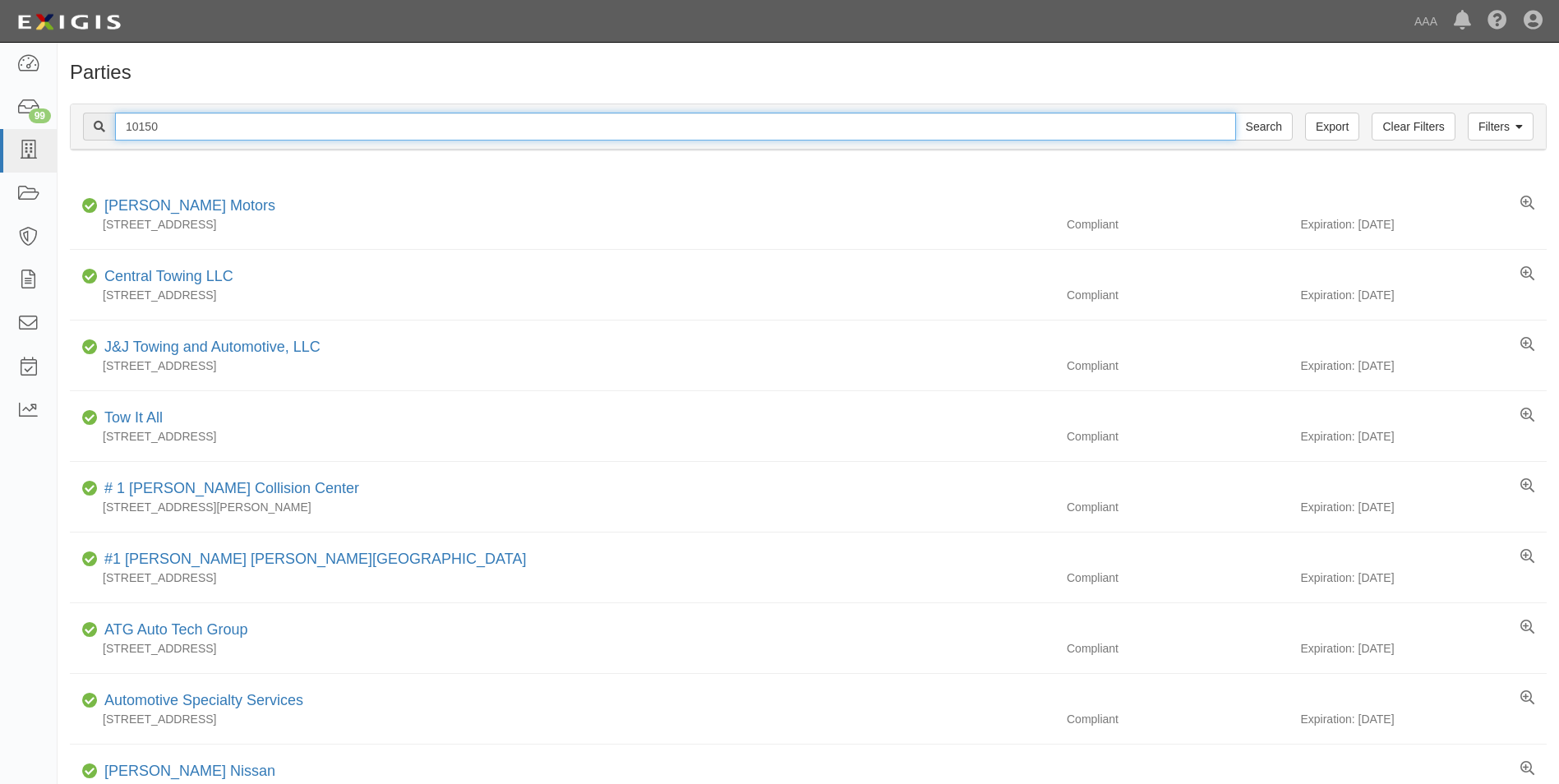
drag, startPoint x: 175, startPoint y: 125, endPoint x: 89, endPoint y: 119, distance: 86.2
click at [89, 119] on div "10150 Search" at bounding box center [687, 126] width 1209 height 28
type input "22585"
click at [1235, 112] on input "Search" at bounding box center [1264, 126] width 57 height 28
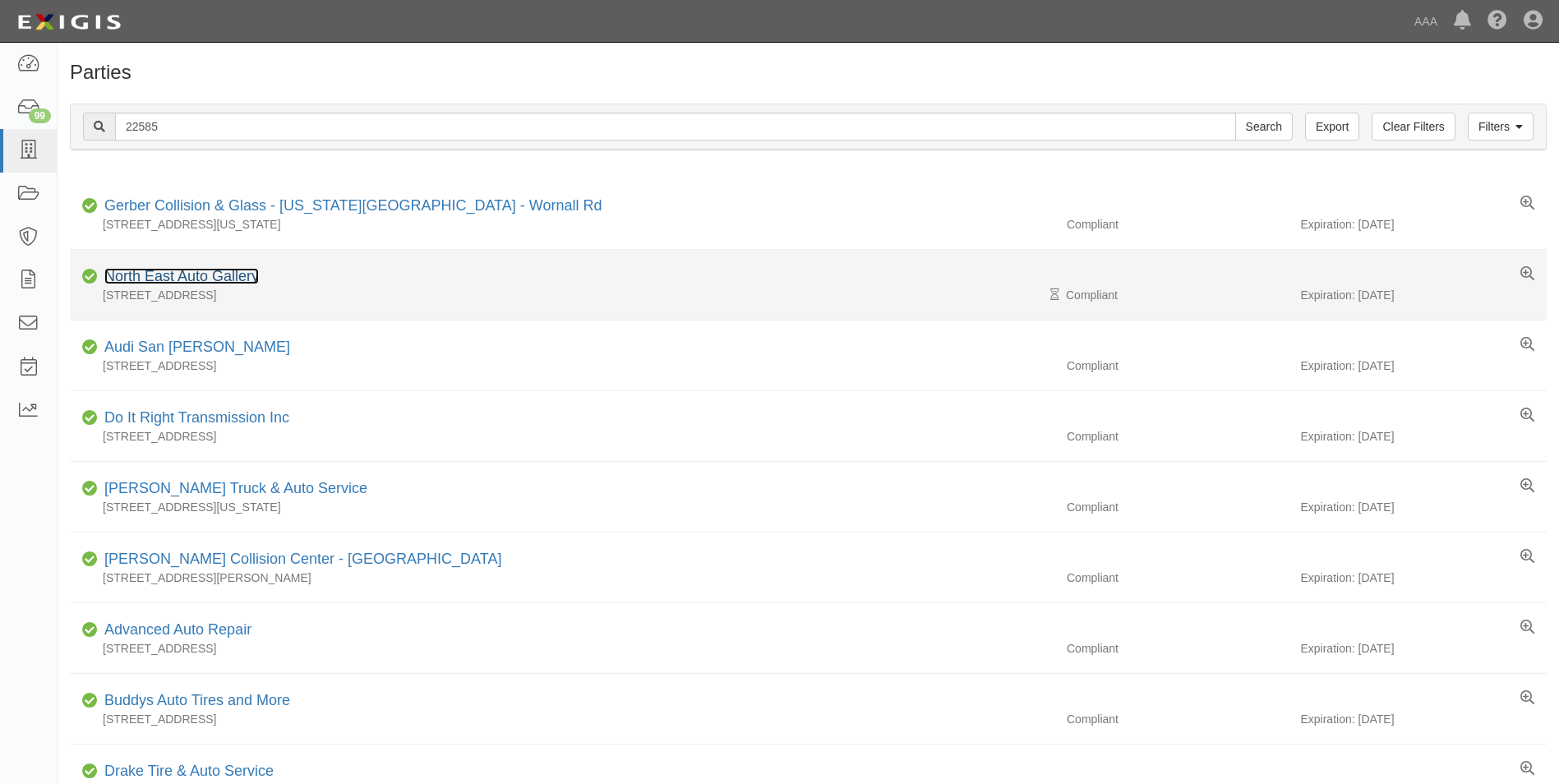
click at [173, 275] on link "North East Auto Gallery" at bounding box center [182, 275] width 154 height 16
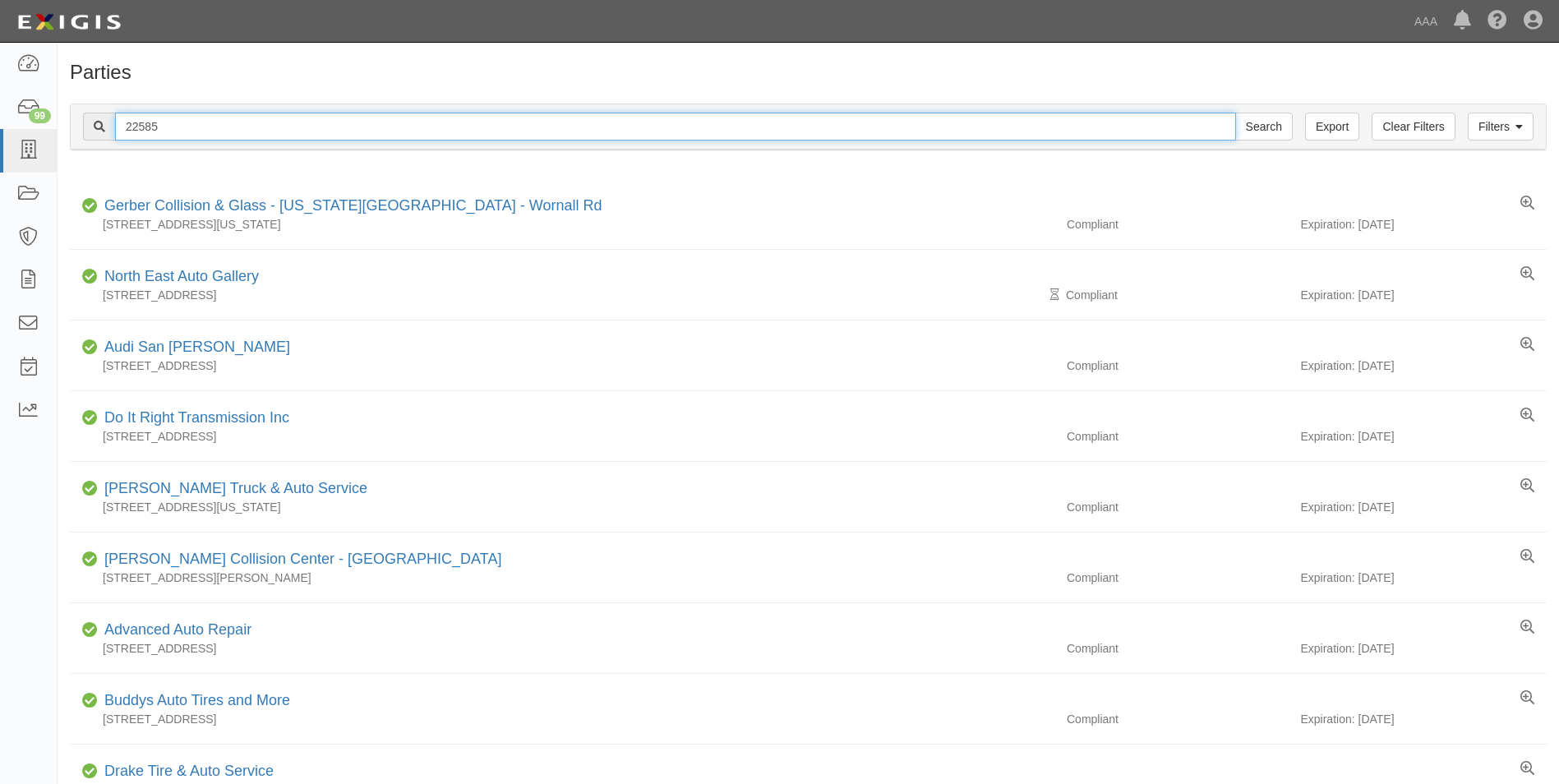
drag, startPoint x: 173, startPoint y: 125, endPoint x: 74, endPoint y: 118, distance: 99.2
click at [74, 118] on div "Filters Clear Filters Export 22585 Search Filters" at bounding box center [808, 127] width 1475 height 45
type input "10380"
click at [1235, 112] on input "Search" at bounding box center [1264, 126] width 57 height 28
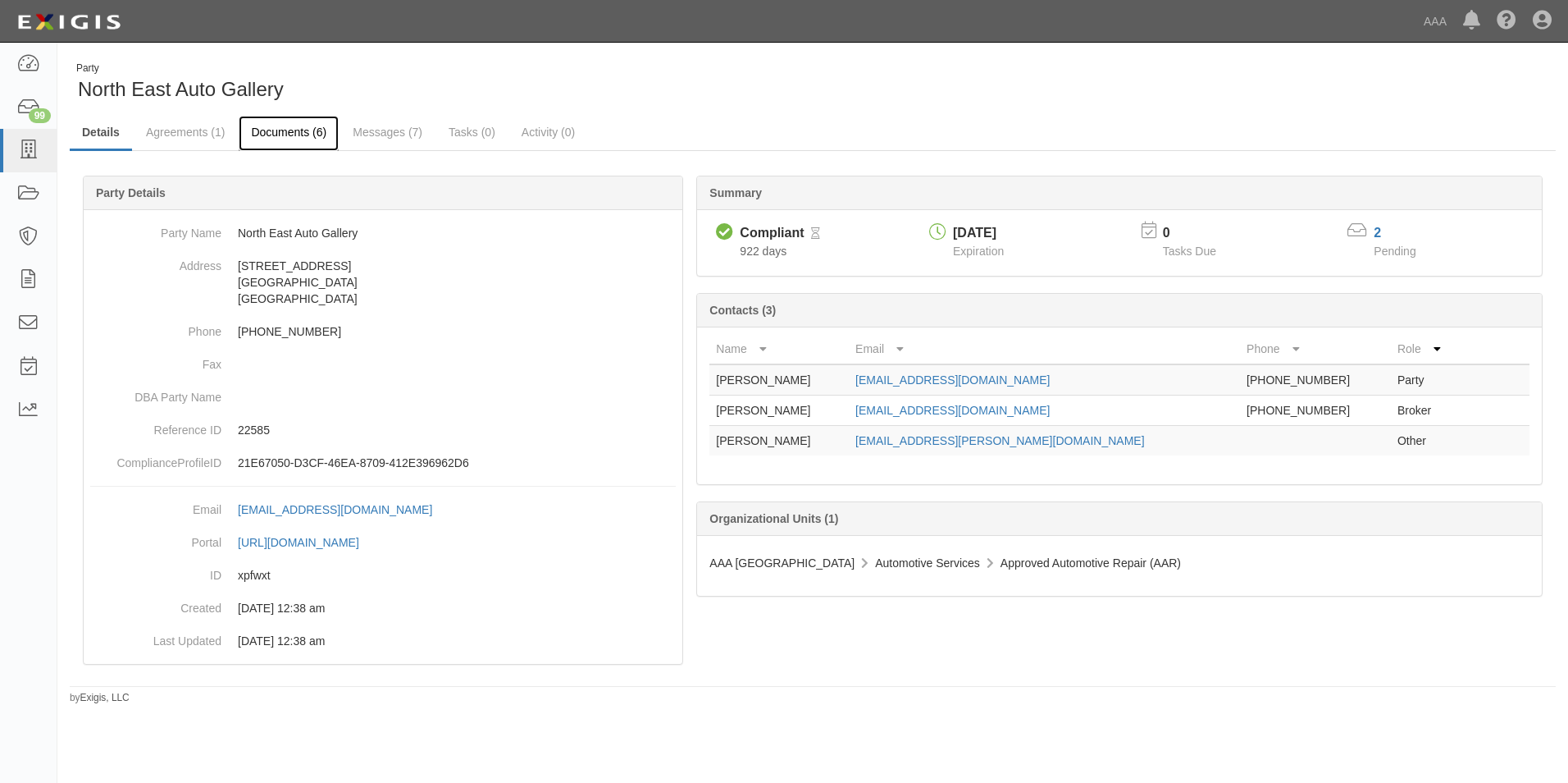
click at [276, 137] on link "Documents (6)" at bounding box center [289, 133] width 100 height 35
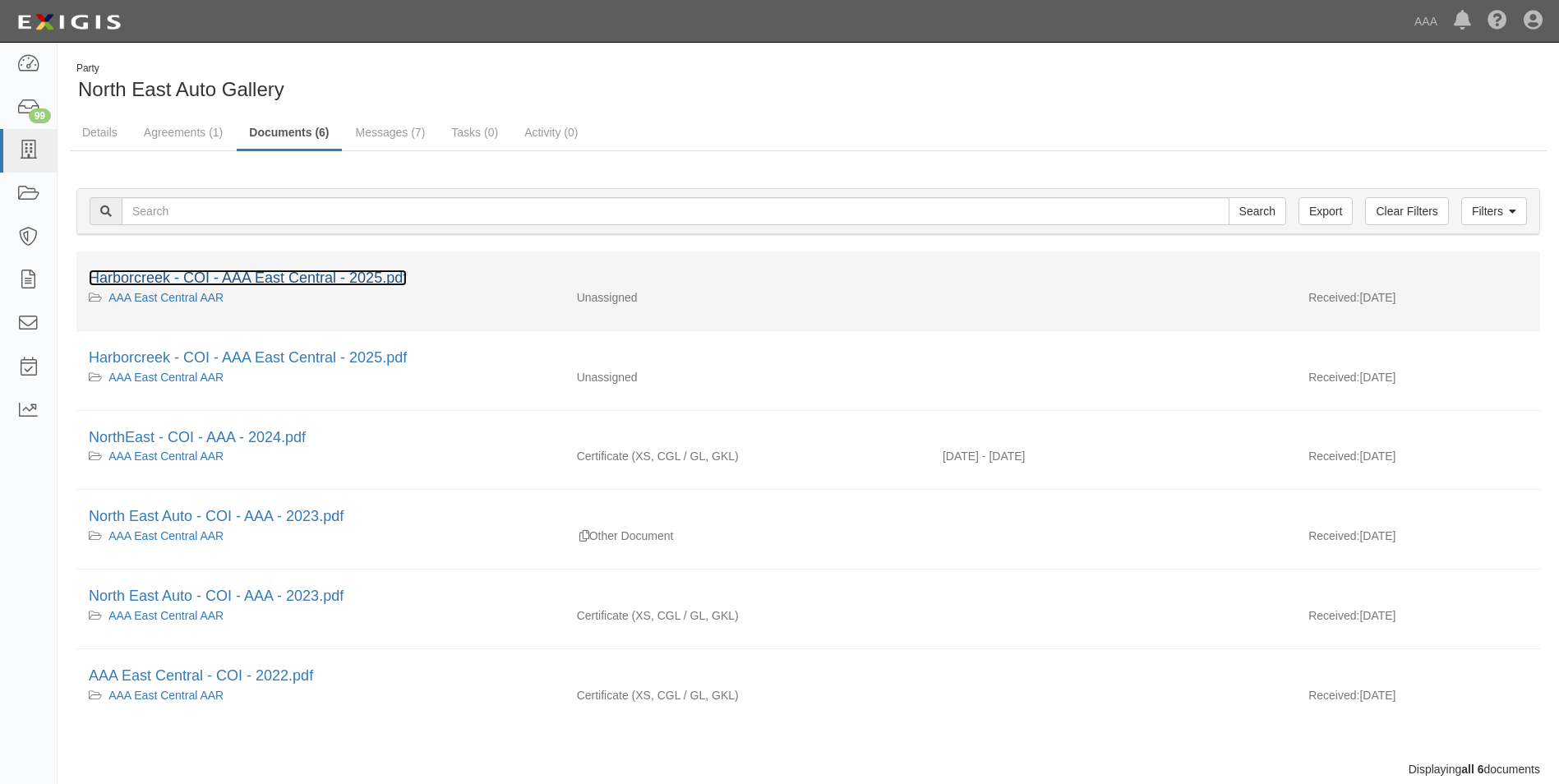
click at [128, 273] on link "Harborcreek - COI - AAA East Central - 2025.pdf" at bounding box center [248, 277] width 318 height 16
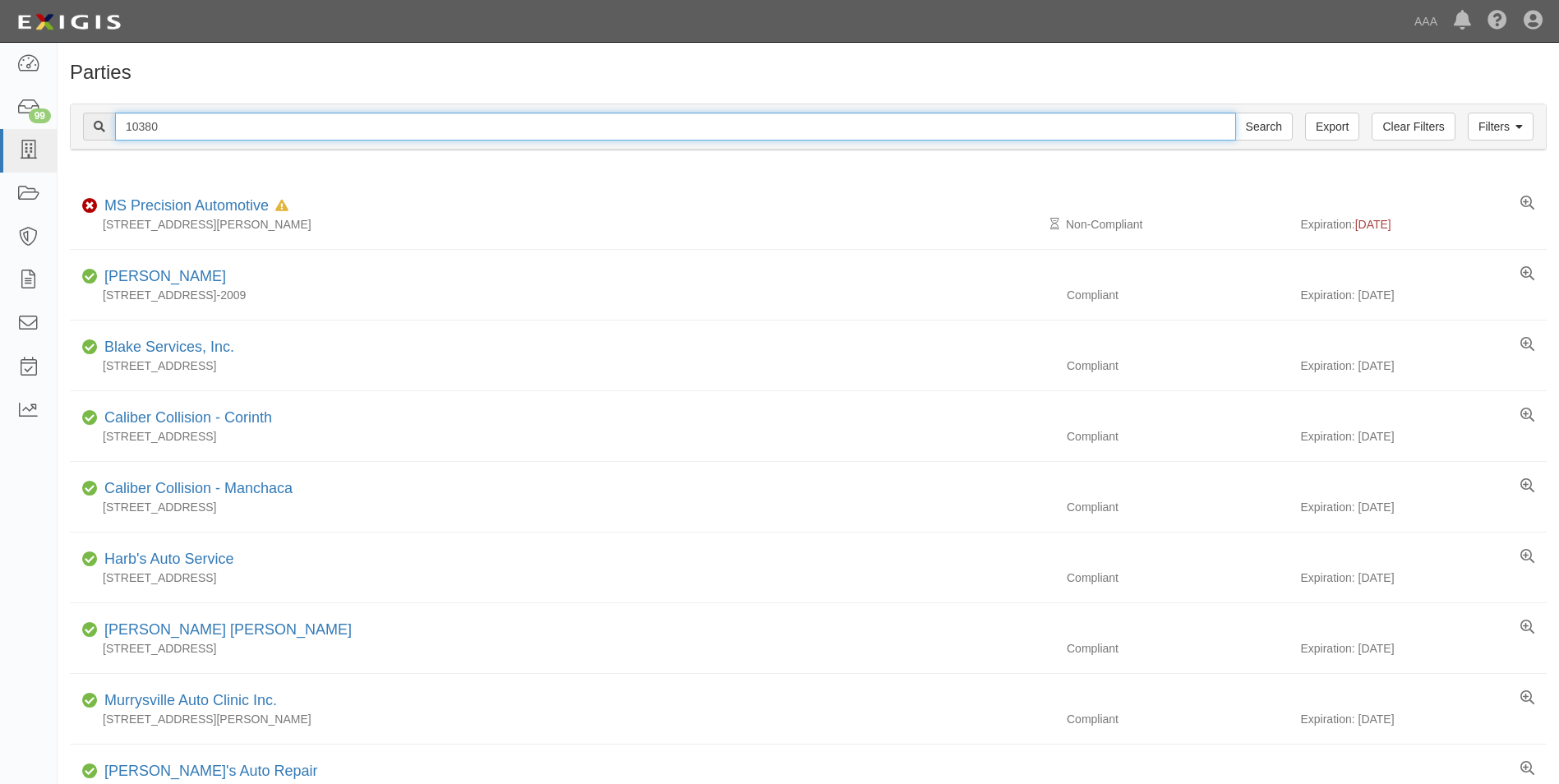
drag, startPoint x: 164, startPoint y: 114, endPoint x: 56, endPoint y: 116, distance: 108.0
type input "23289"
click at [1235, 112] on input "Search" at bounding box center [1264, 126] width 57 height 28
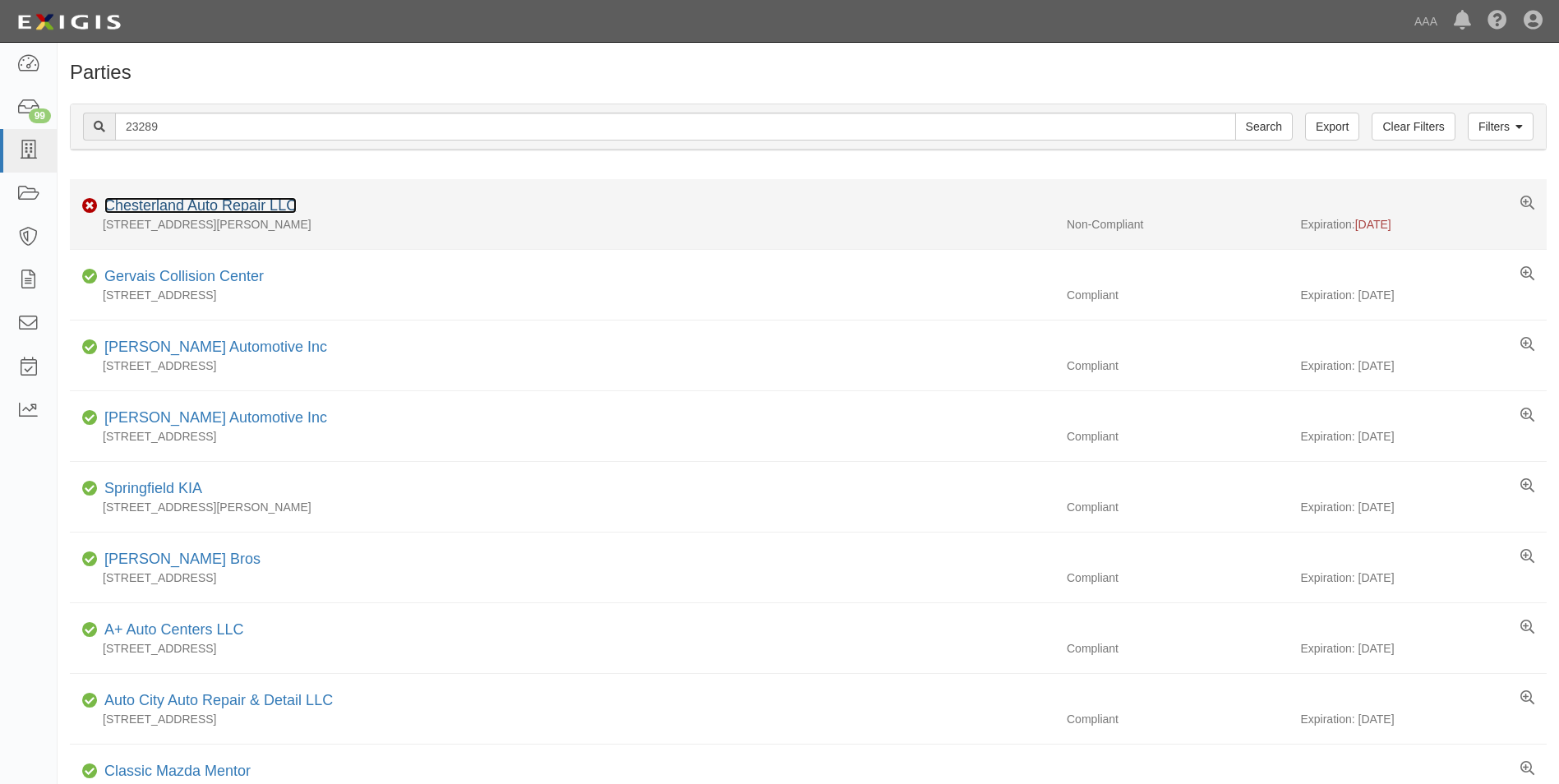
click at [135, 209] on link "Chesterland Auto Repair LLC" at bounding box center [201, 205] width 192 height 16
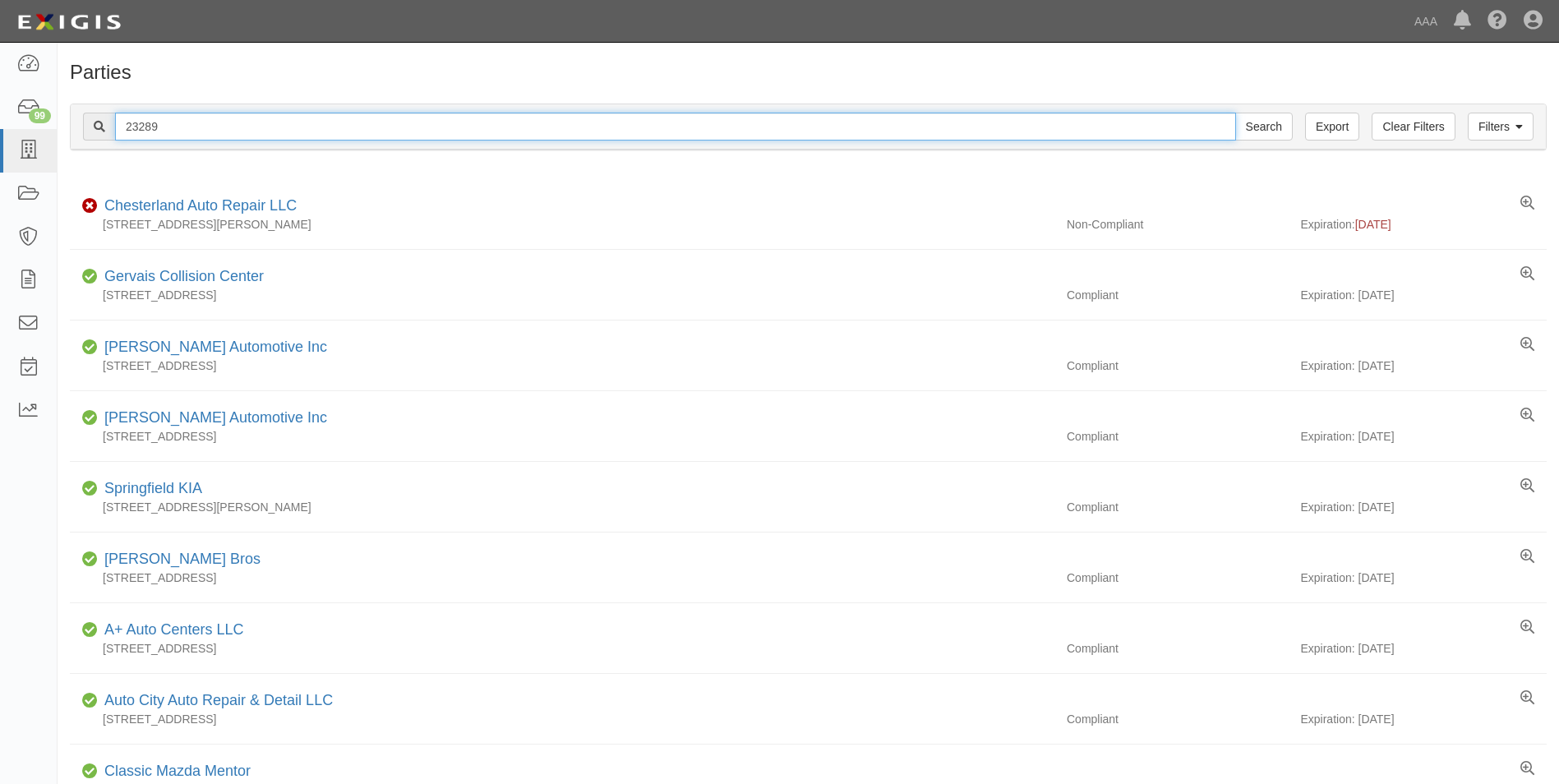
drag, startPoint x: 167, startPoint y: 125, endPoint x: 93, endPoint y: 118, distance: 74.3
click at [93, 118] on div "23289 Search" at bounding box center [687, 126] width 1209 height 28
type input "10133"
click at [1235, 112] on input "Search" at bounding box center [1264, 126] width 57 height 28
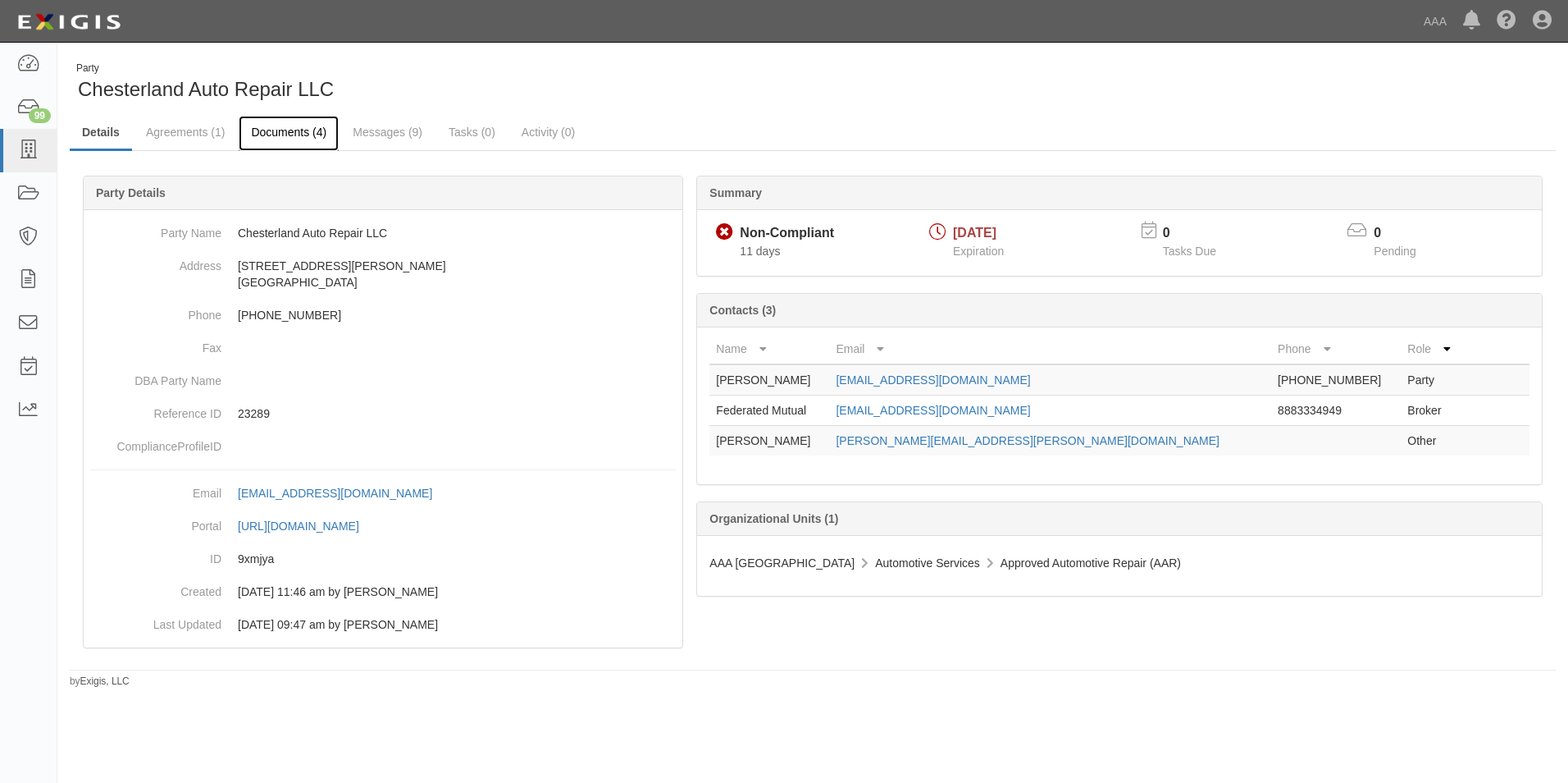
click at [281, 134] on link "Documents (4)" at bounding box center [289, 133] width 100 height 35
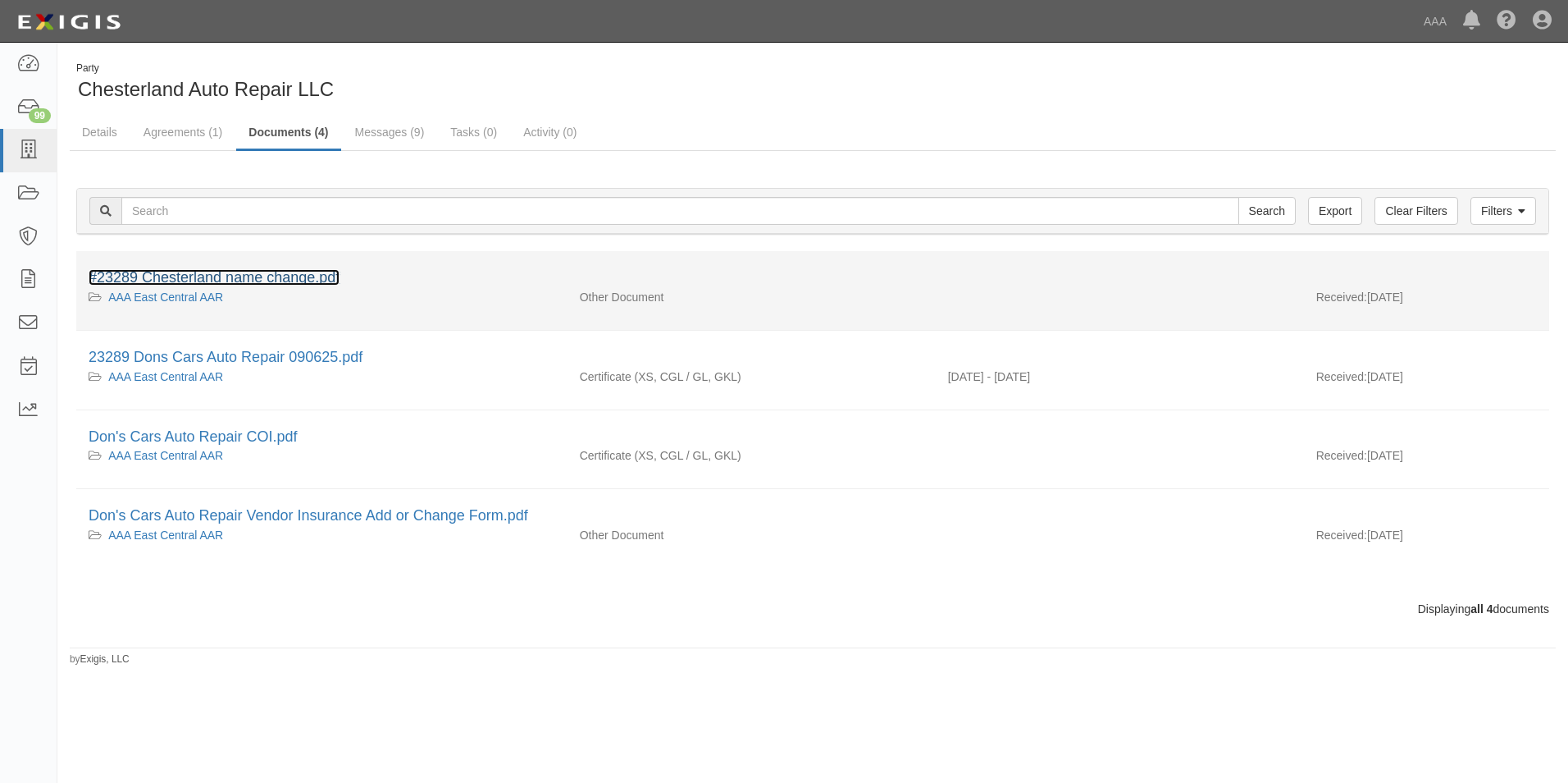
click at [168, 277] on link "#23289 Chesterland name change.pdf" at bounding box center [214, 277] width 251 height 16
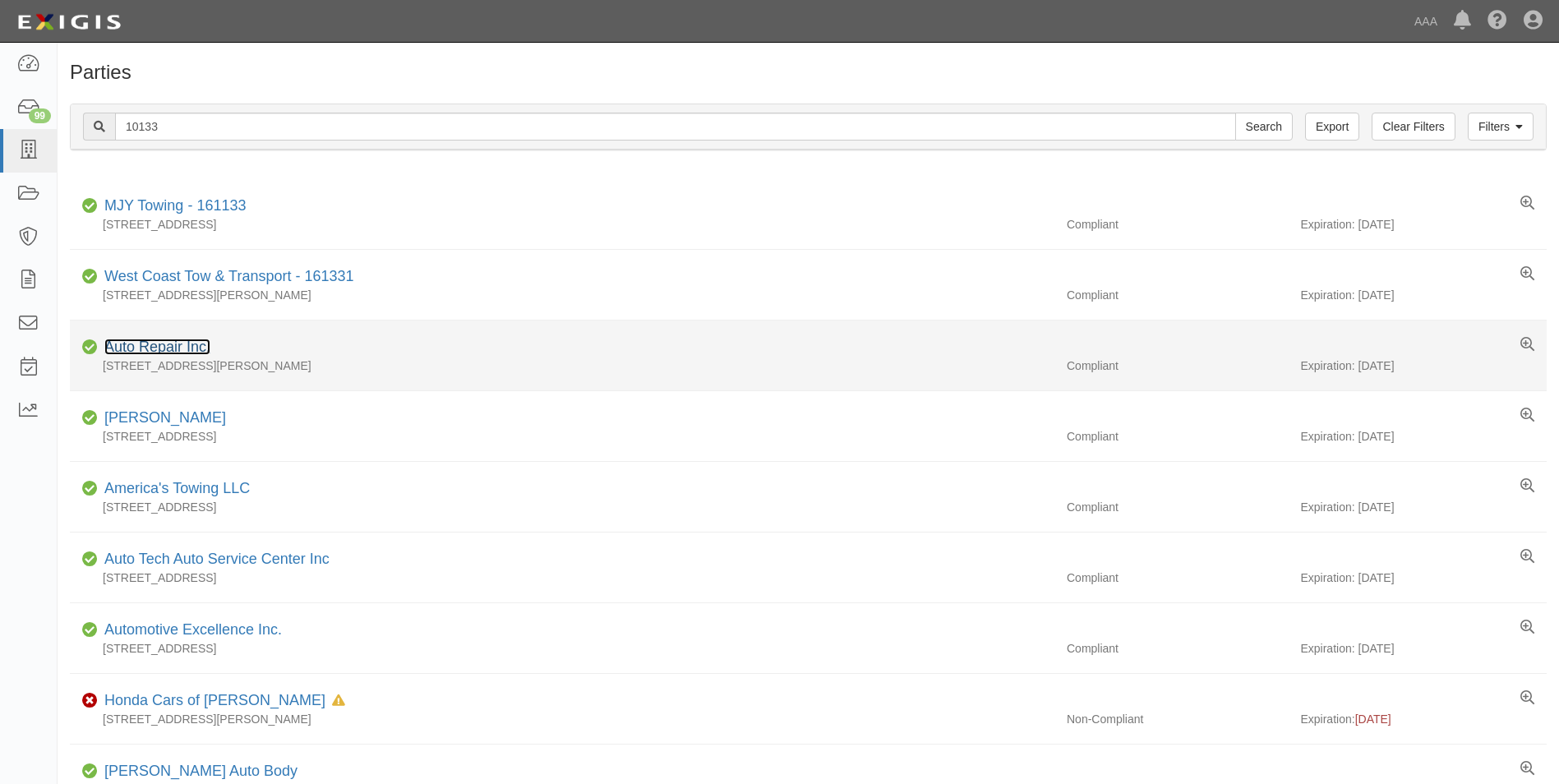
click at [157, 346] on link "Auto Repair Inc." at bounding box center [158, 346] width 106 height 16
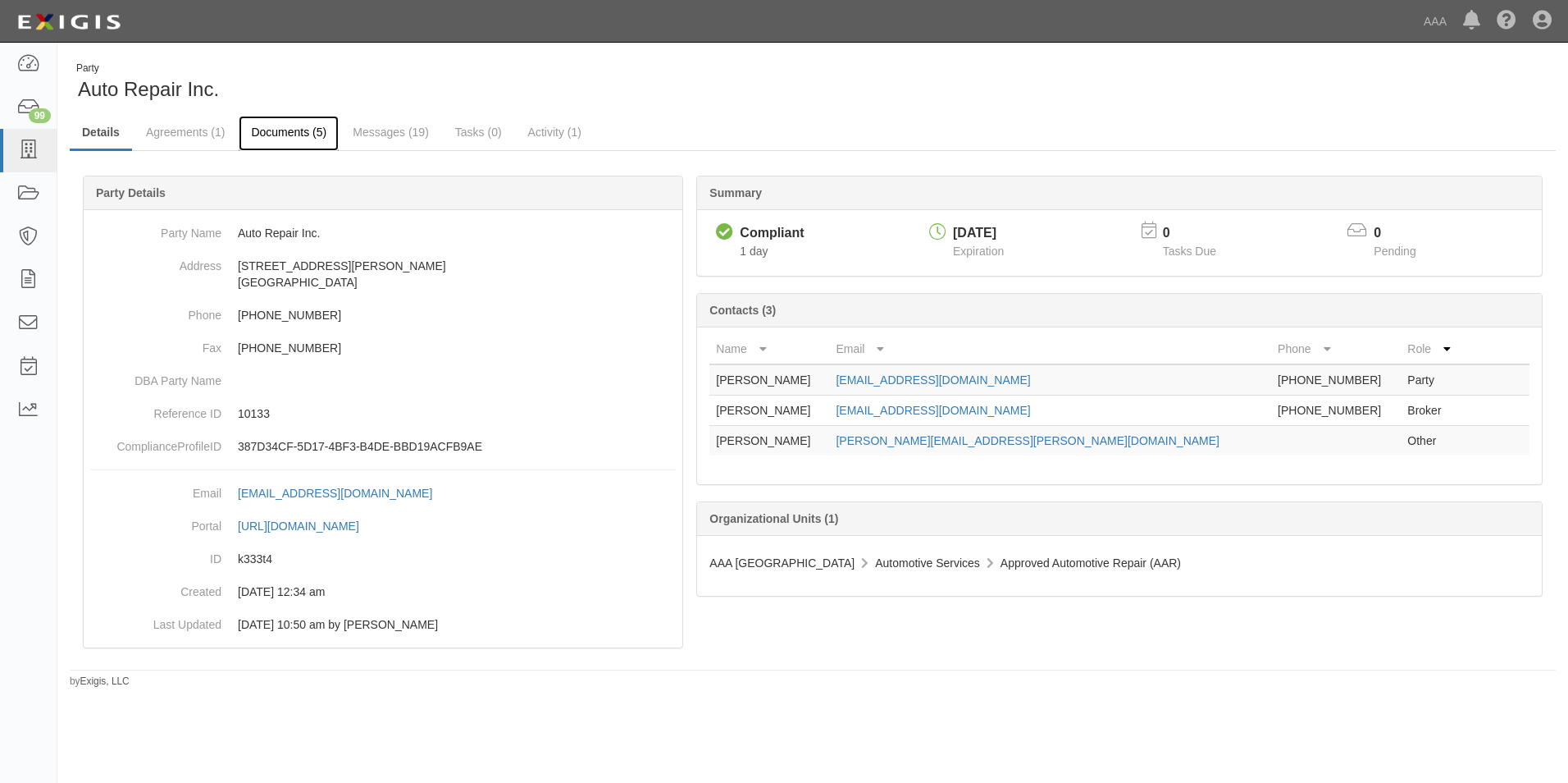
click at [275, 134] on link "Documents (5)" at bounding box center [289, 133] width 100 height 35
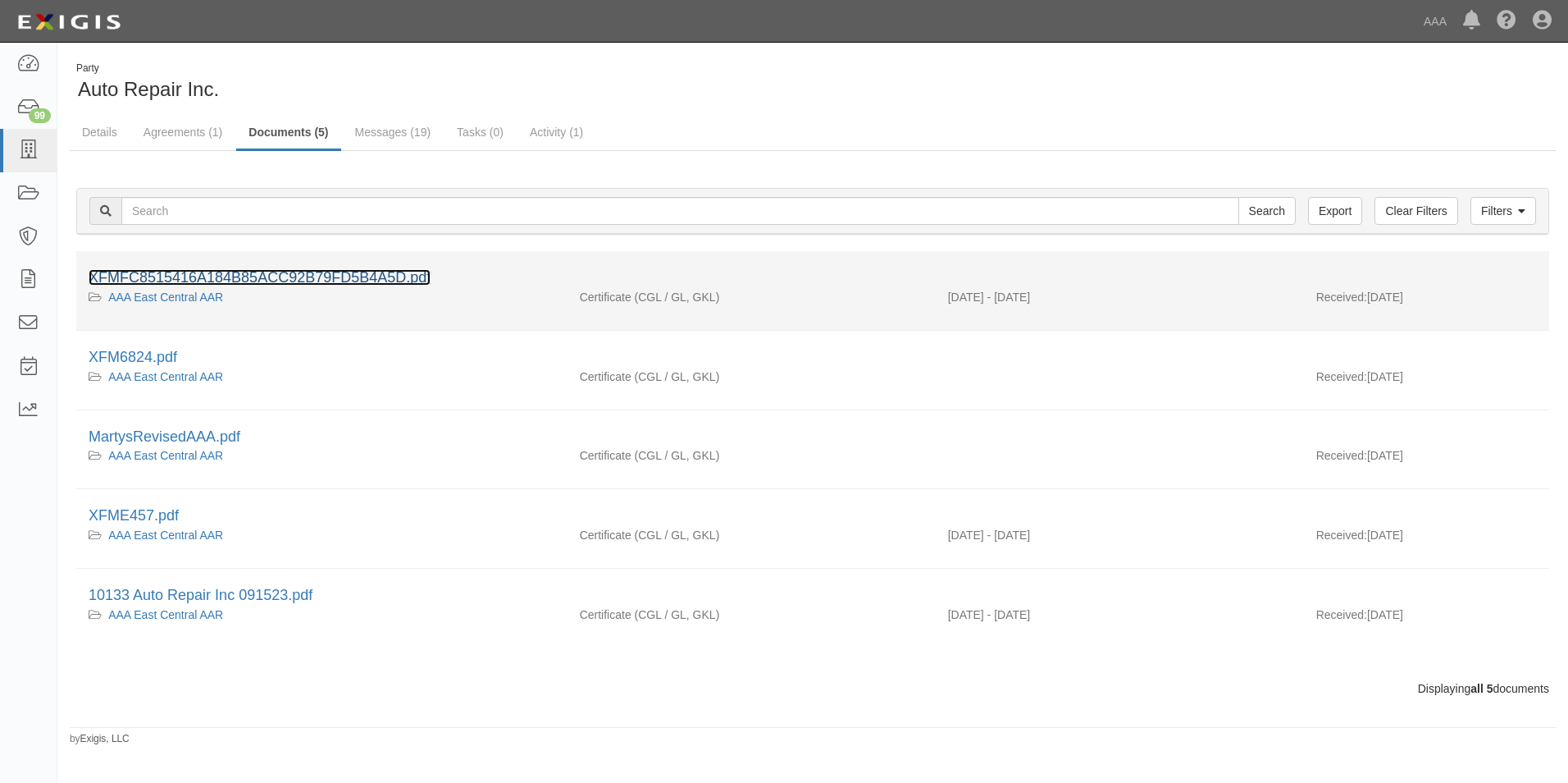
click at [243, 277] on link "XFMFC8515416A184B85ACC92B79FD5B4A5D.pdf" at bounding box center [260, 277] width 342 height 16
